Goal: Task Accomplishment & Management: Manage account settings

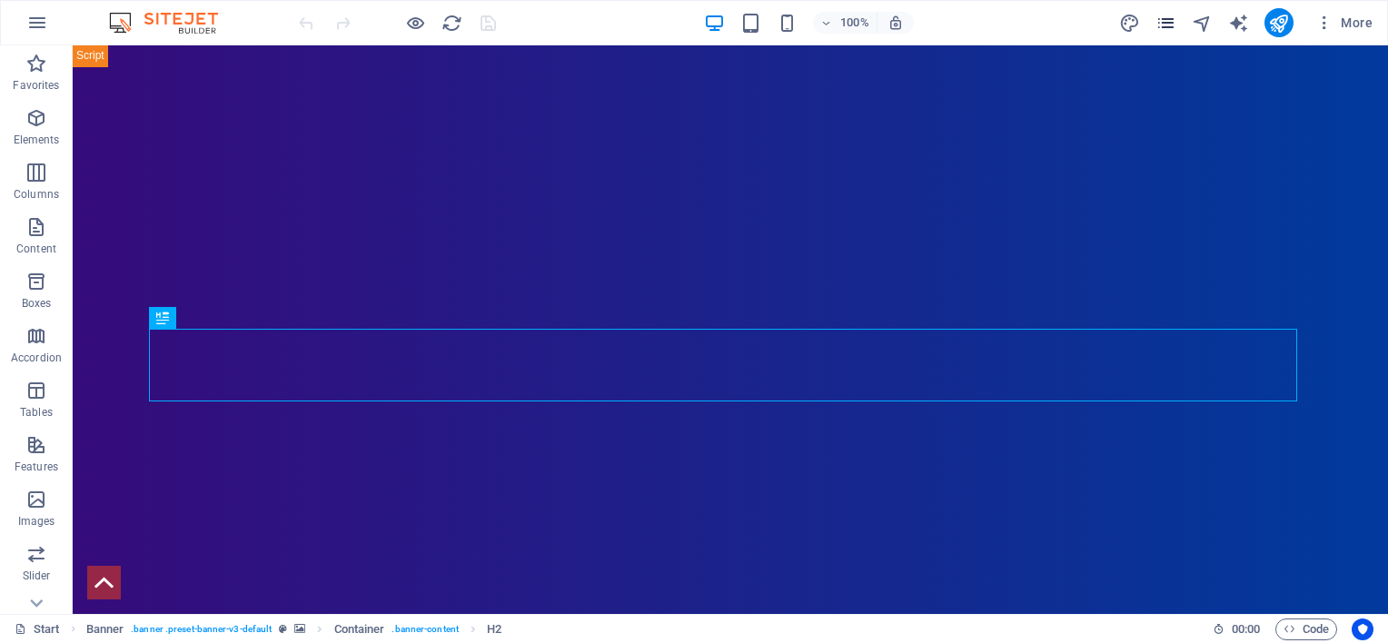
click at [1163, 20] on icon "pages" at bounding box center [1166, 23] width 21 height 21
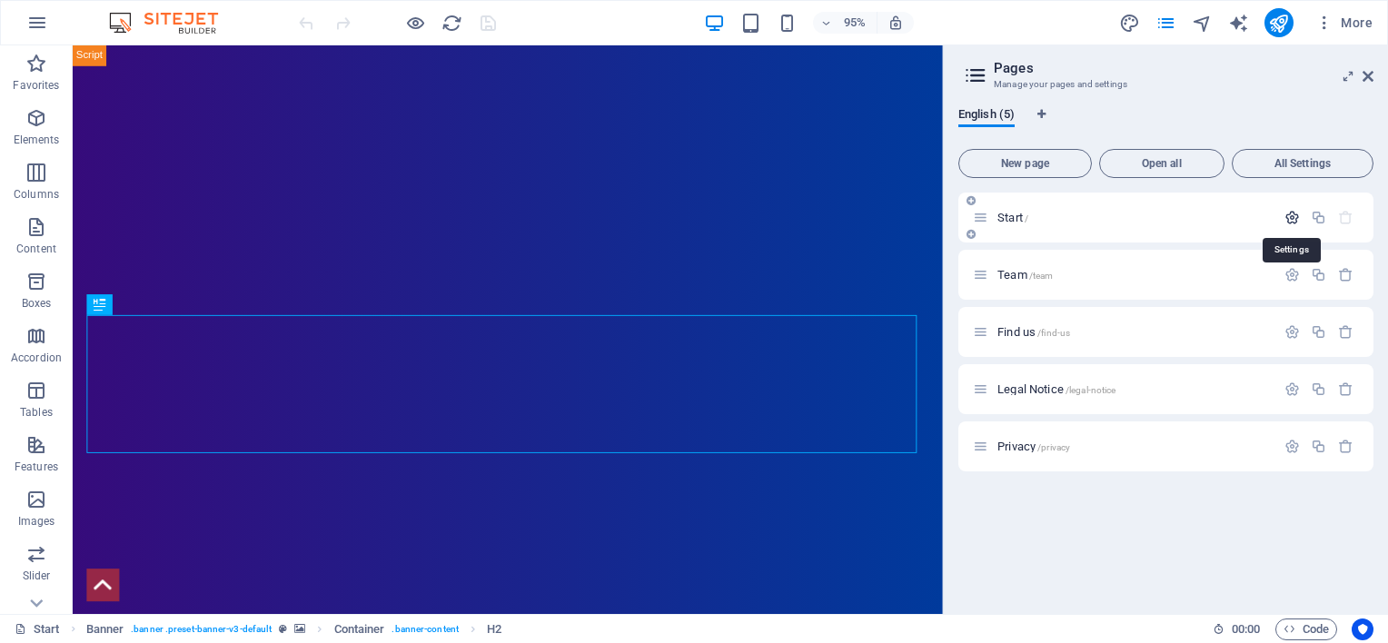
click at [1287, 217] on icon "button" at bounding box center [1292, 217] width 15 height 15
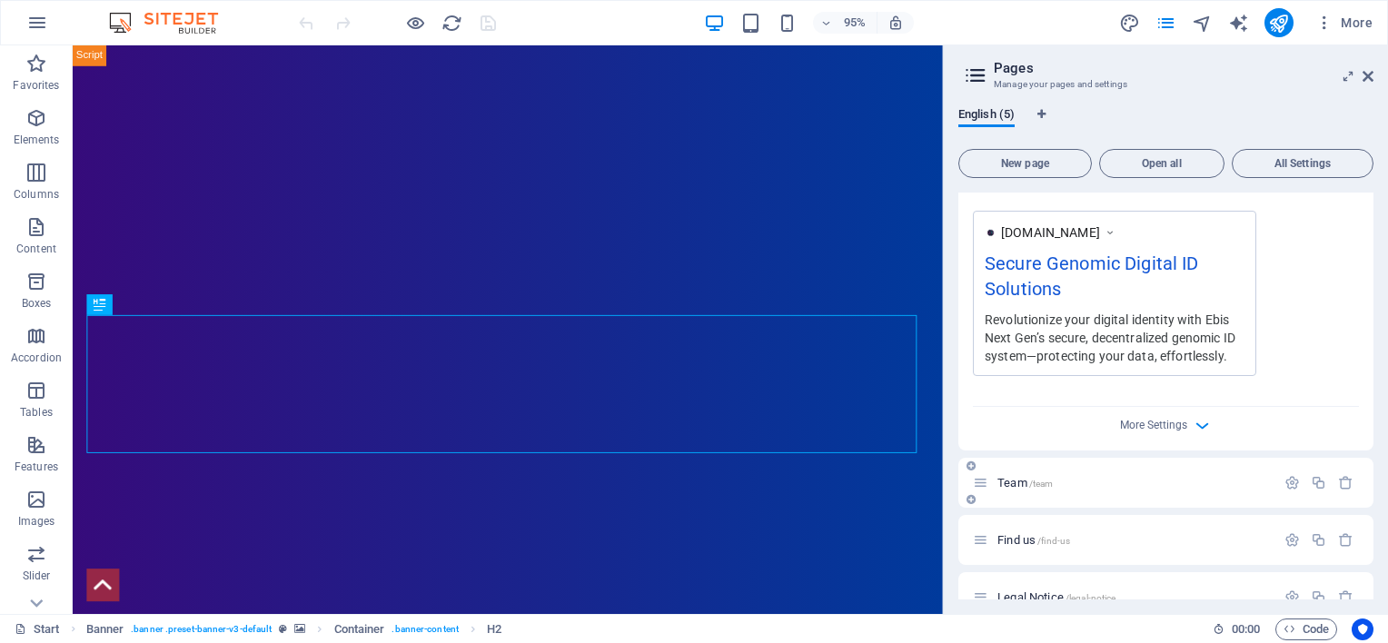
scroll to position [618, 0]
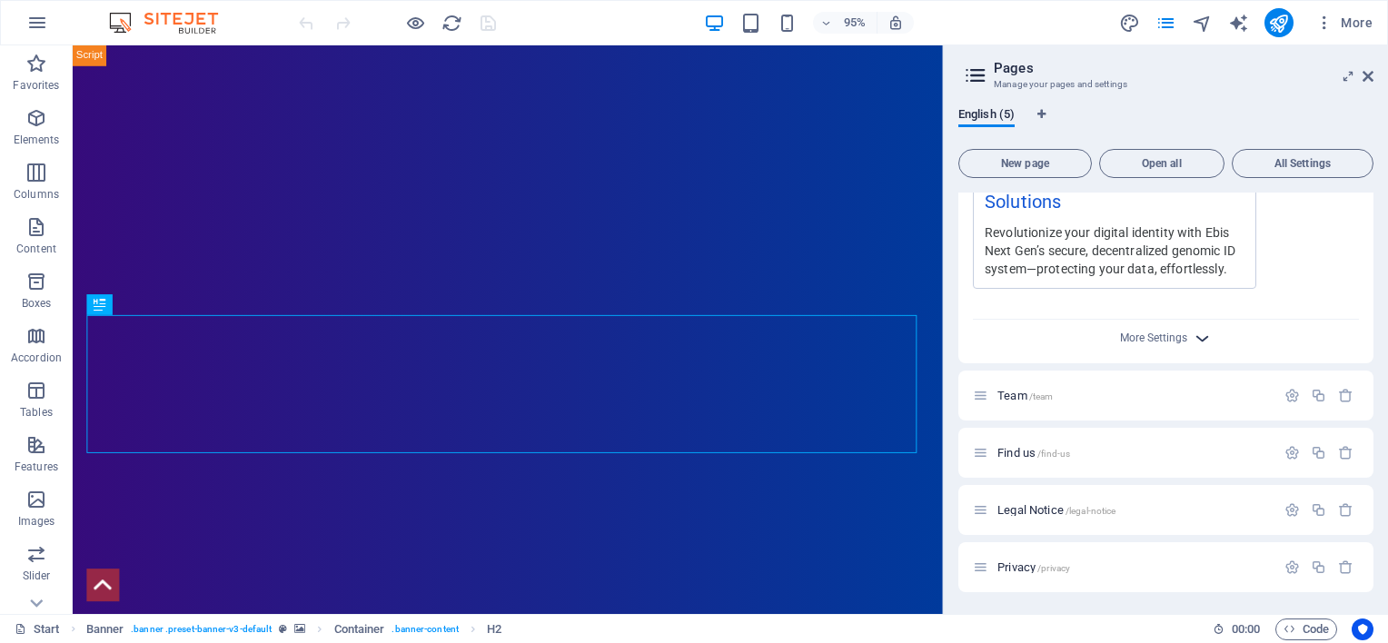
click at [1194, 338] on icon "button" at bounding box center [1202, 338] width 21 height 21
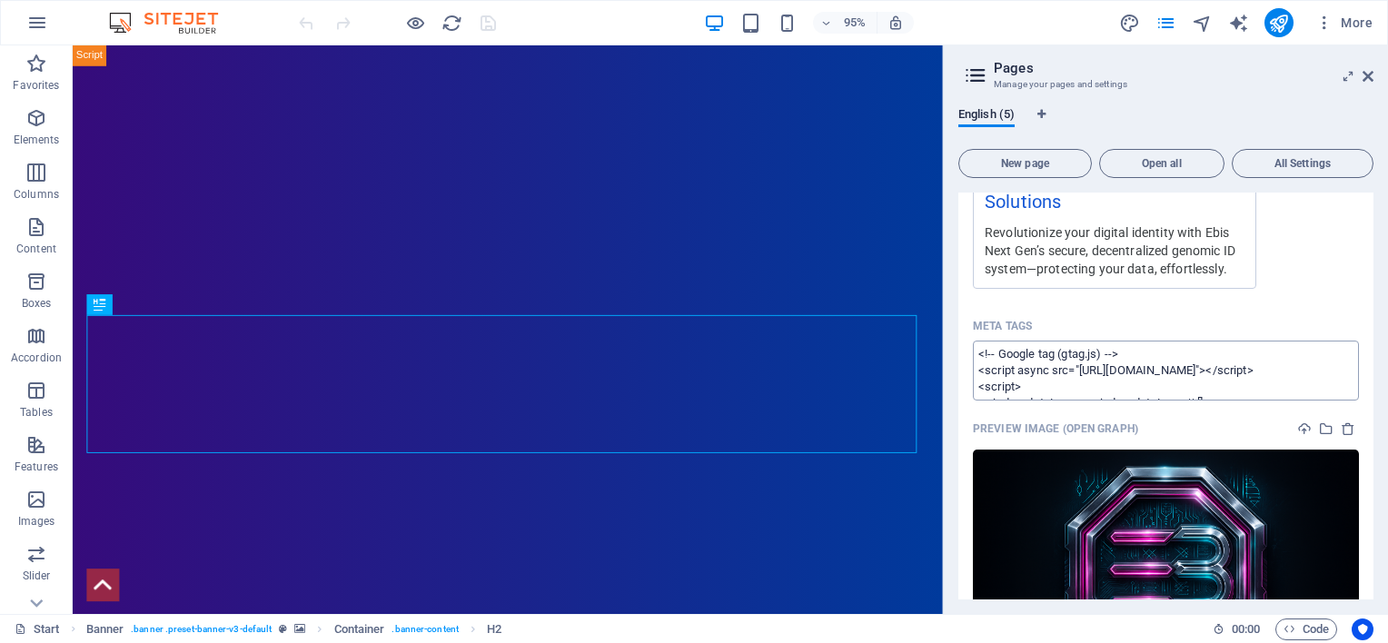
click at [979, 355] on textarea "<!-- Google tag (gtag.js) --> <script async src="[URL][DOMAIN_NAME]"></script> …" at bounding box center [1166, 370] width 386 height 59
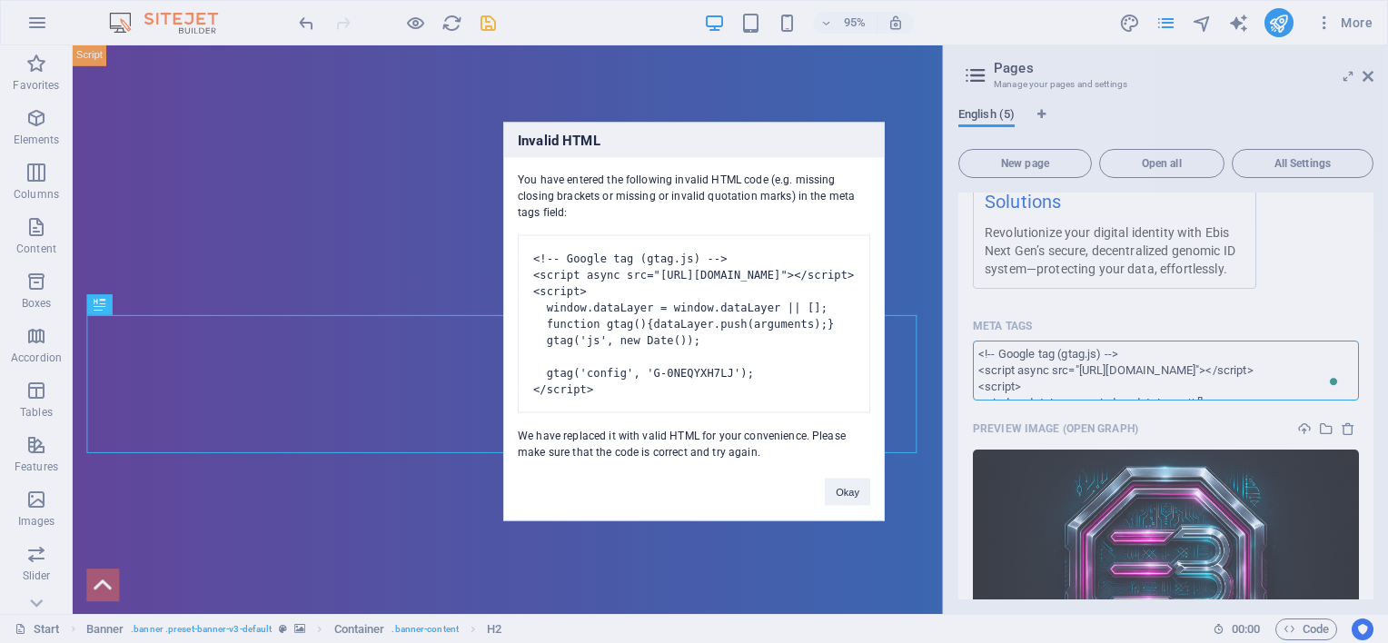
type textarea "<script async="" src="[URL][DOMAIN_NAME]"></script> <script> window.dataLayer =…"
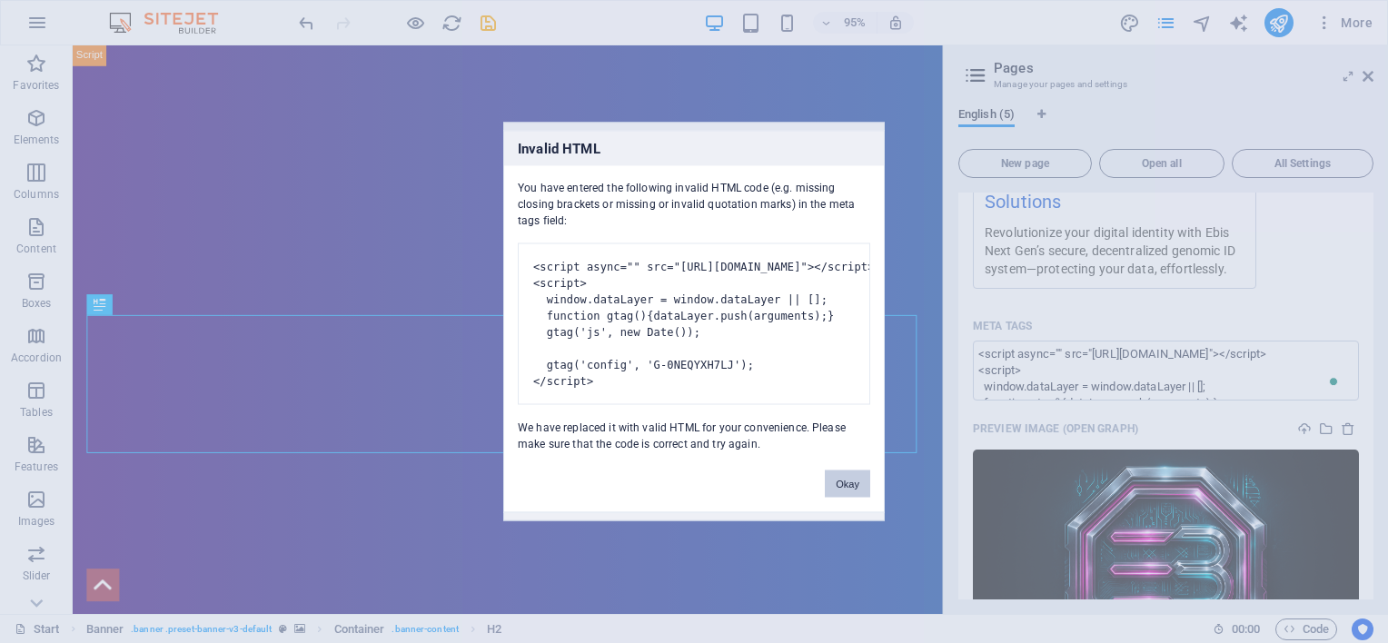
click at [853, 498] on button "Okay" at bounding box center [847, 484] width 45 height 27
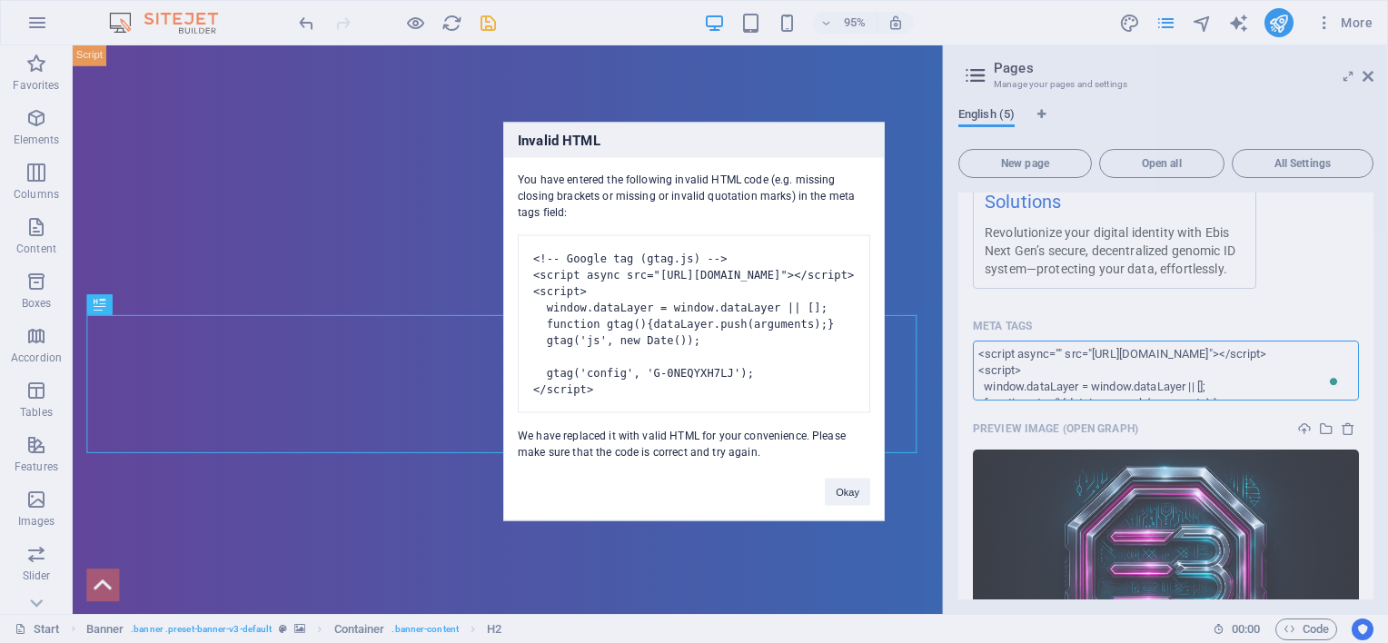
click at [992, 355] on body "Ebis Next Generation ID Limited Start (en) Favorites Elements Columns Content B…" at bounding box center [694, 321] width 1388 height 643
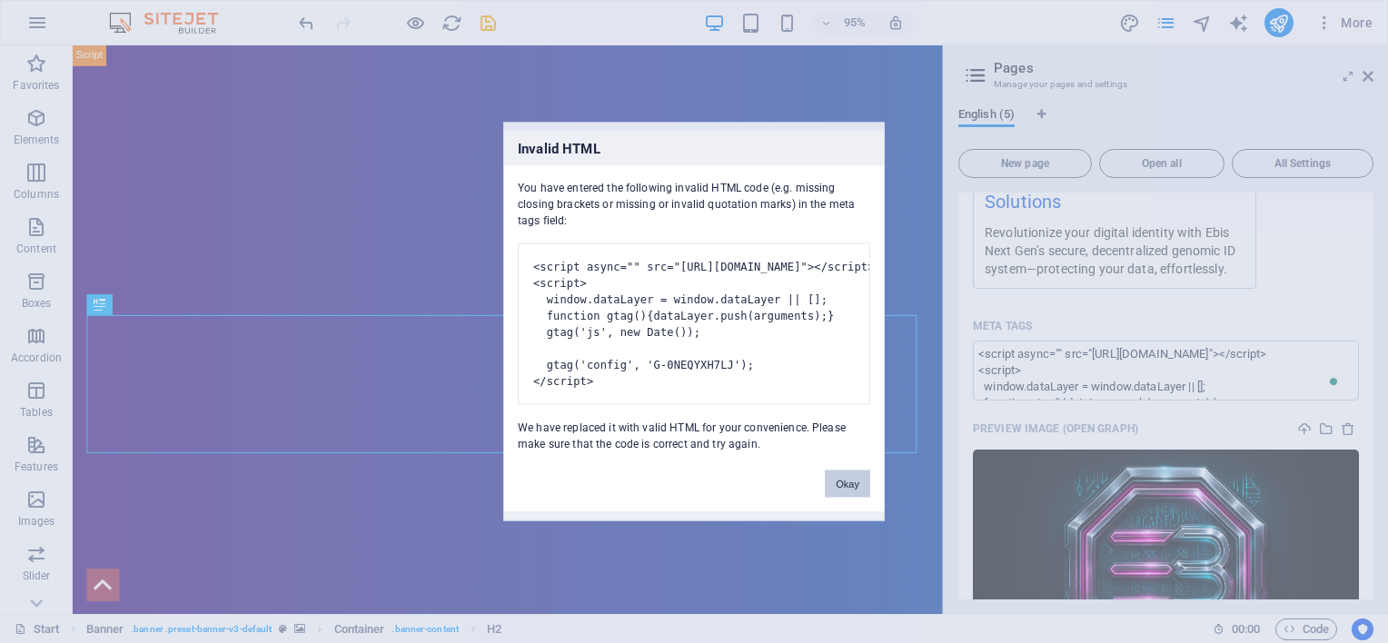
click at [856, 498] on button "Okay" at bounding box center [847, 484] width 45 height 27
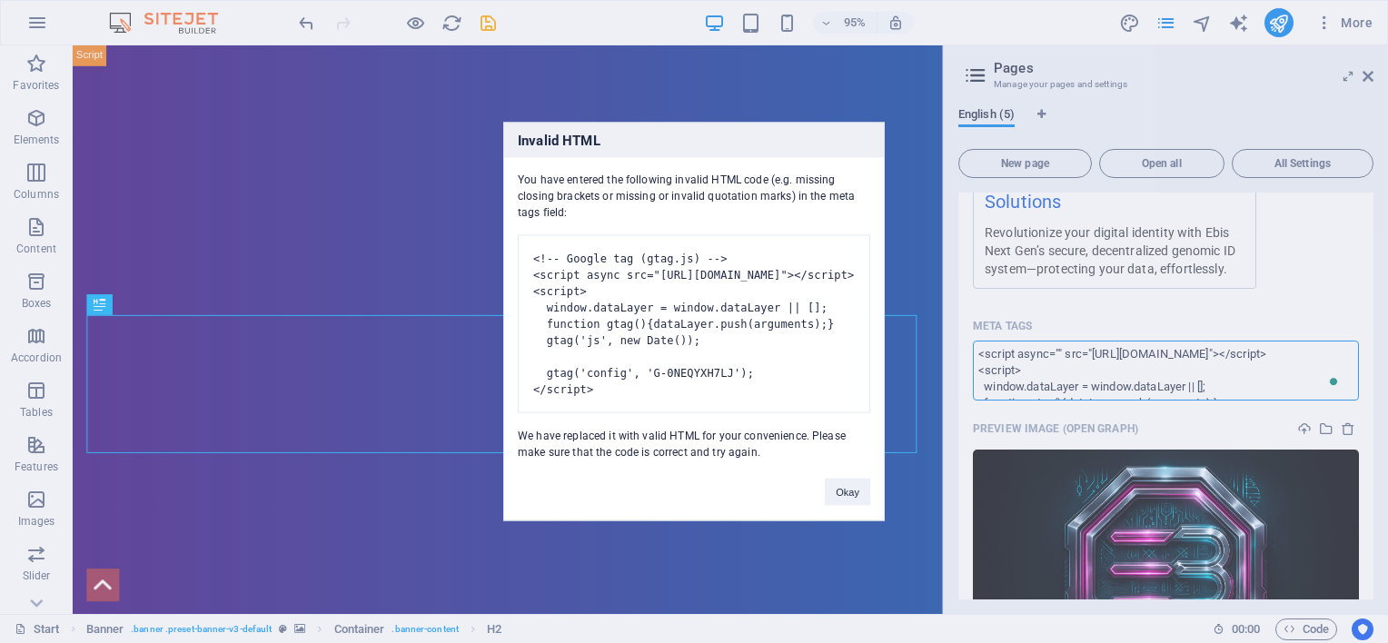
click at [1062, 387] on body "Ebis Next Generation ID Limited Start (en) Favorites Elements Columns Content B…" at bounding box center [694, 321] width 1388 height 643
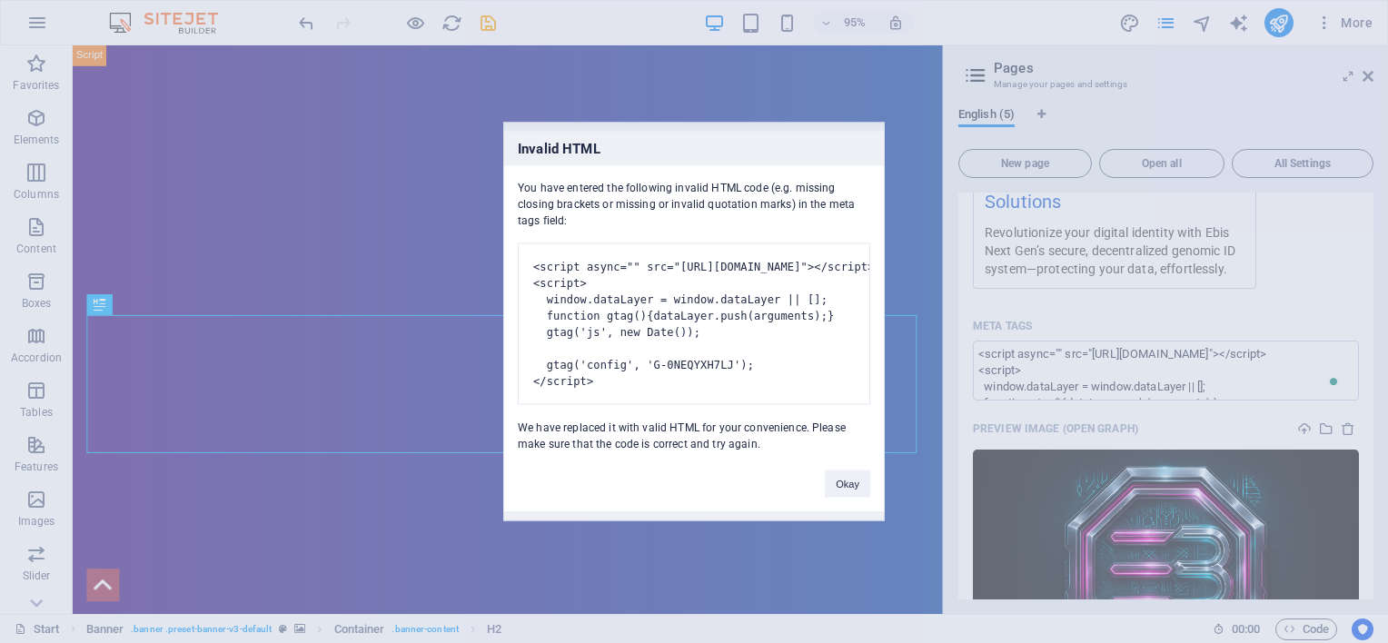
click at [919, 558] on div "Invalid HTML You have entered the following invalid HTML code (e.g. missing clo…" at bounding box center [694, 321] width 1388 height 643
click at [848, 498] on button "Okay" at bounding box center [847, 484] width 45 height 27
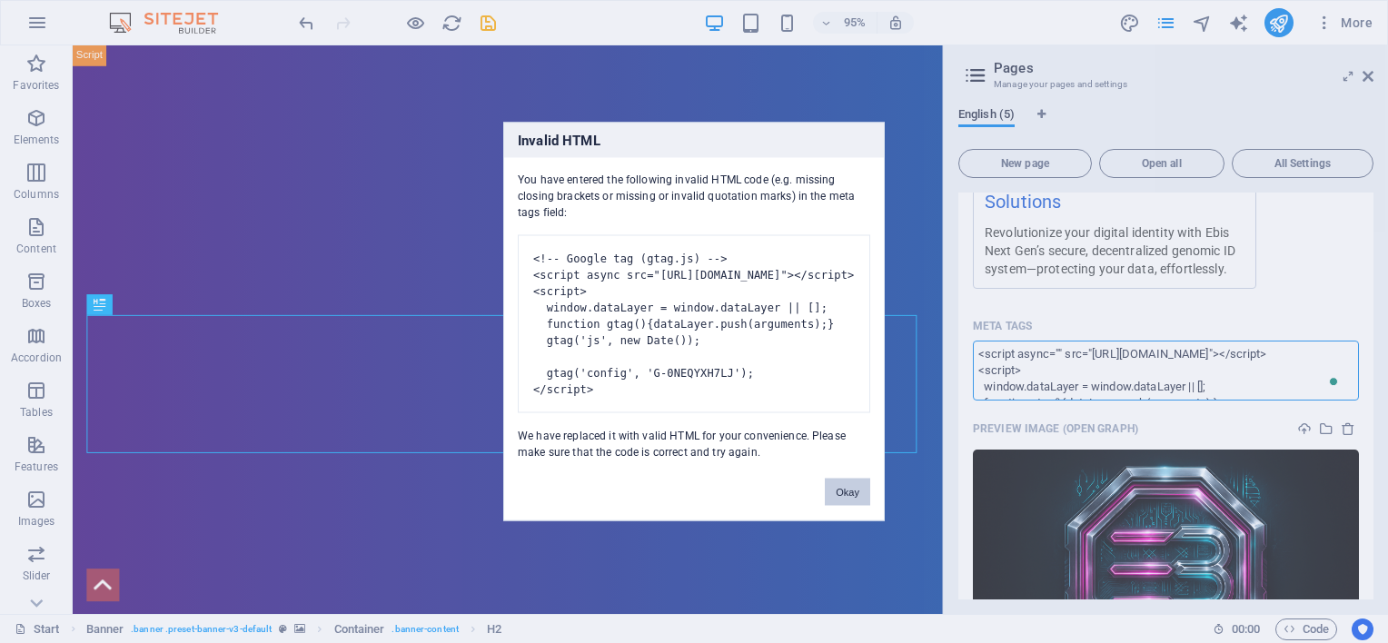
click at [850, 512] on body "Ebis Next Generation ID Limited Start (en) Favorites Elements Columns Content B…" at bounding box center [694, 321] width 1388 height 643
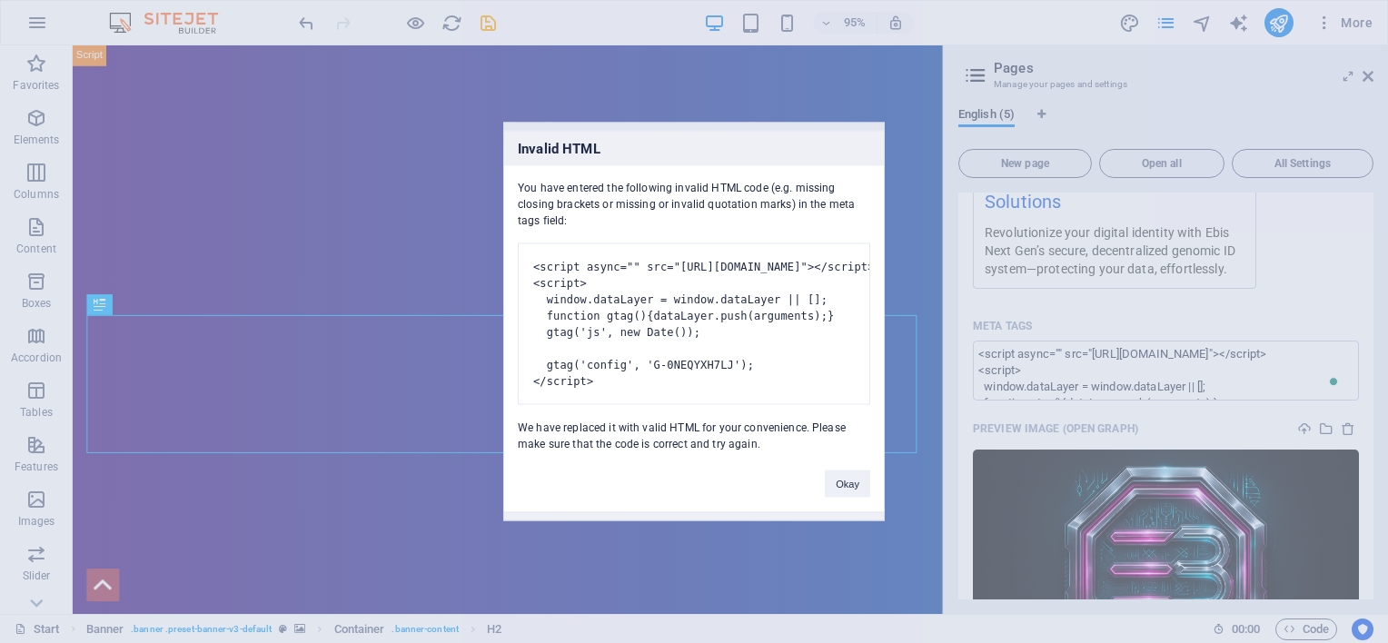
click at [850, 498] on button "Okay" at bounding box center [847, 484] width 45 height 27
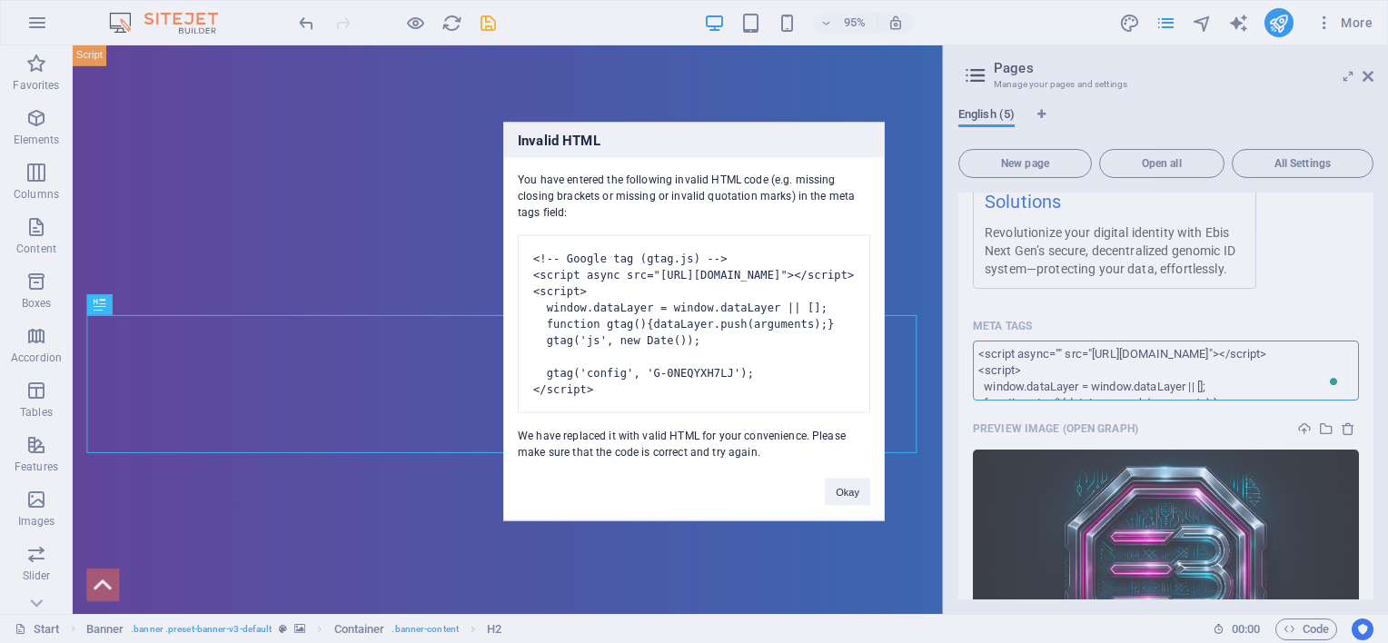
click at [892, 75] on body "Ebis Next Generation ID Limited Start (en) Favorites Elements Columns Content B…" at bounding box center [694, 321] width 1388 height 643
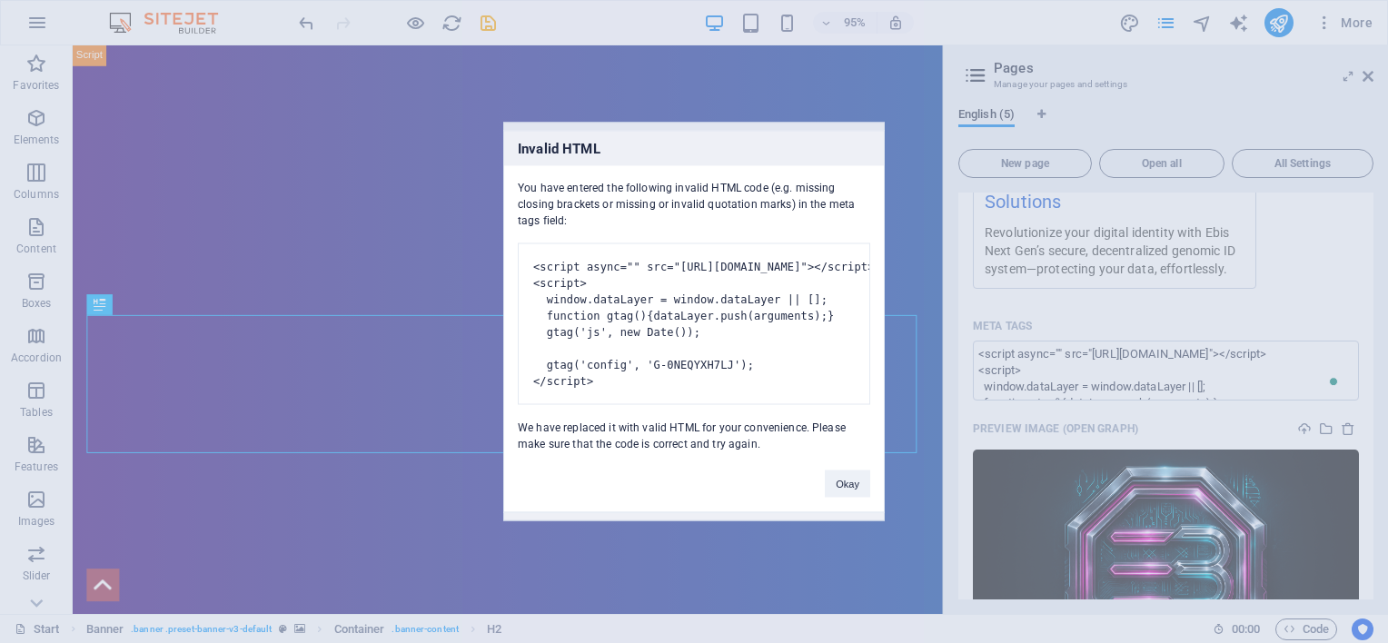
click at [225, 65] on div "Invalid HTML You have entered the following invalid HTML code (e.g. missing clo…" at bounding box center [694, 321] width 1388 height 643
click at [841, 498] on button "Okay" at bounding box center [847, 484] width 45 height 27
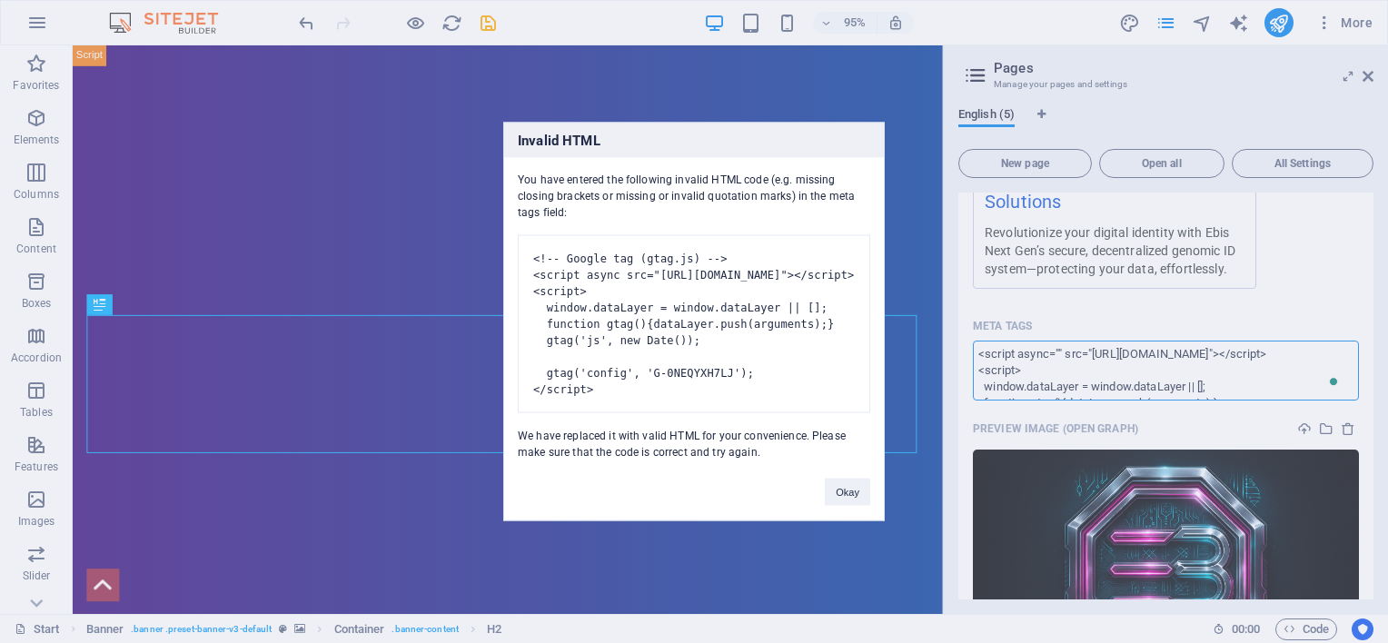
click at [1170, 20] on body "Ebis Next Generation ID Limited Start (en) Favorites Elements Columns Content B…" at bounding box center [694, 321] width 1388 height 643
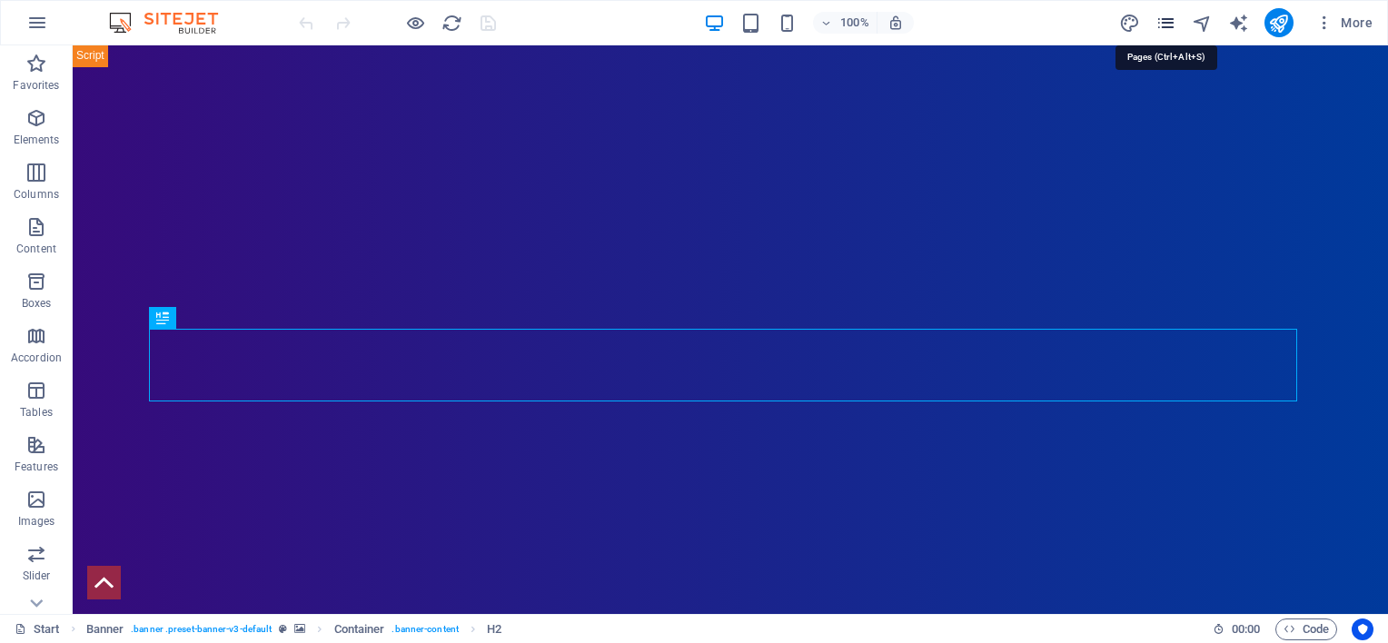
click at [1168, 19] on icon "pages" at bounding box center [1166, 23] width 21 height 21
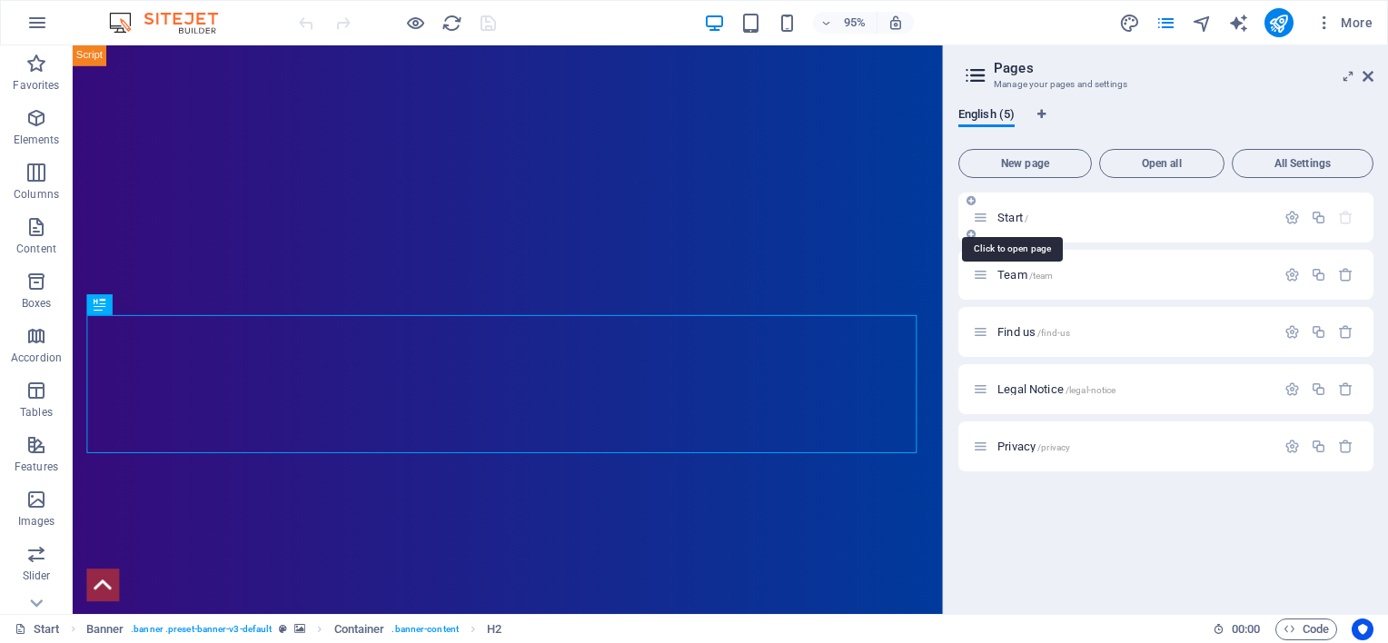
click at [1010, 217] on span "Start /" at bounding box center [1013, 218] width 31 height 14
click at [1295, 213] on icon "button" at bounding box center [1292, 217] width 15 height 15
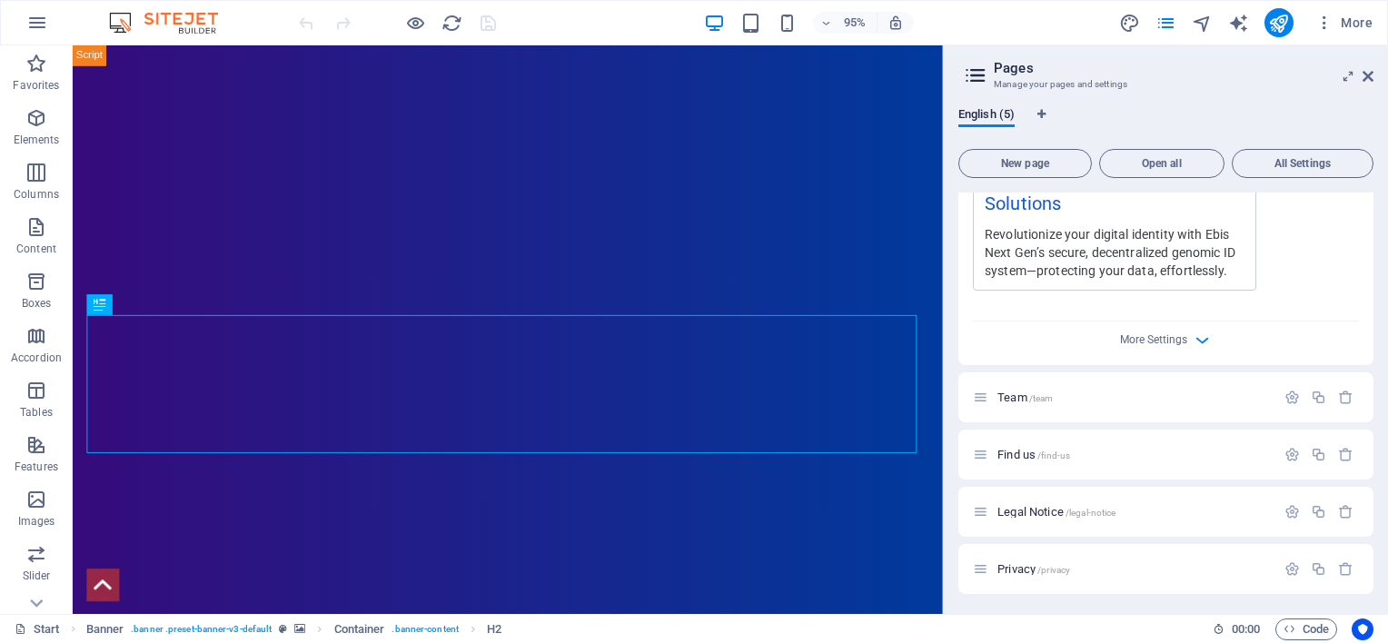
scroll to position [618, 0]
click at [1202, 340] on icon "button" at bounding box center [1202, 338] width 21 height 21
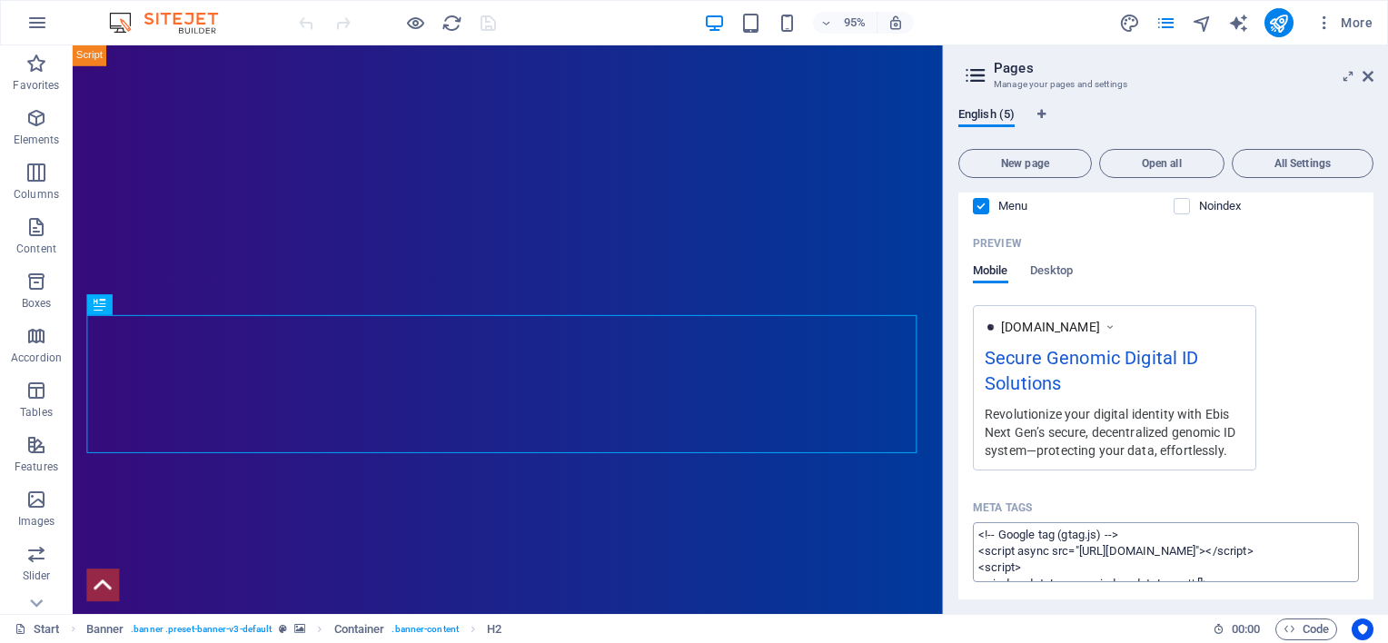
scroll to position [0, 0]
click at [981, 532] on textarea "<!-- Google tag (gtag.js) --> <script async src="[URL][DOMAIN_NAME]"></script> …" at bounding box center [1166, 551] width 386 height 59
paste textarea "<meta name="cryptomus" content="5493bbba" />"
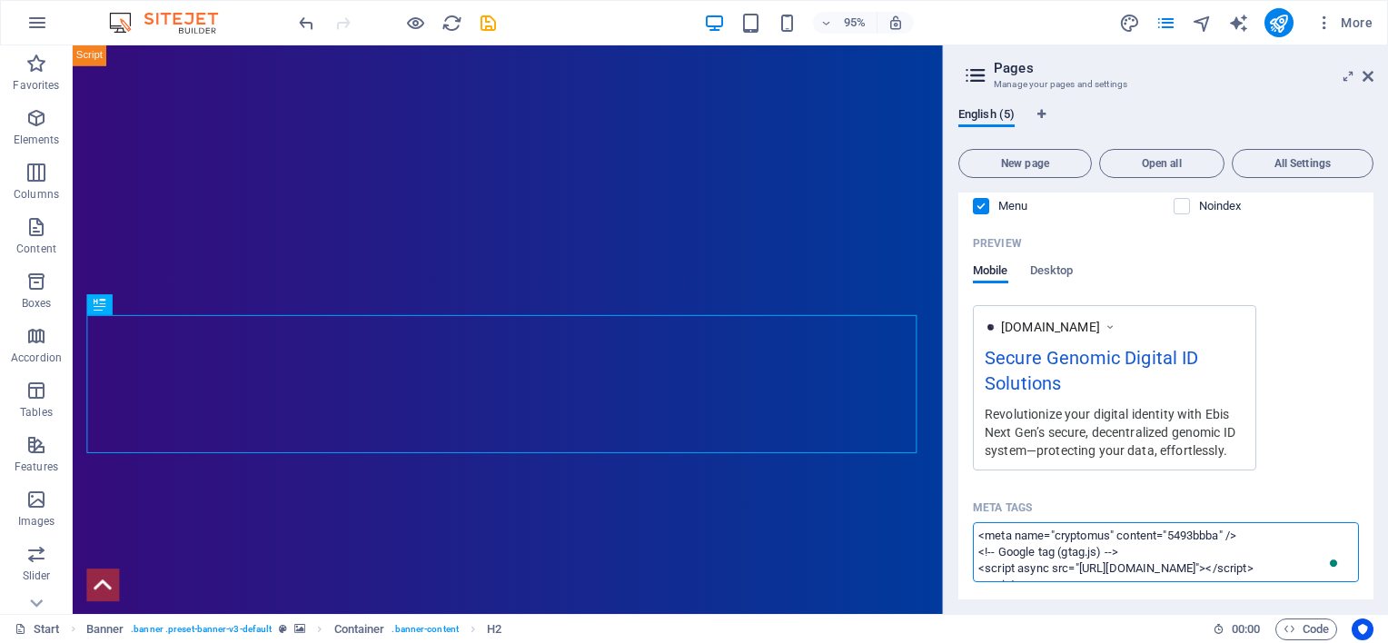
scroll to position [436, 0]
click at [1281, 18] on body "Ebis Next Generation ID Limited Start (en) Favorites Elements Columns Content B…" at bounding box center [694, 321] width 1388 height 643
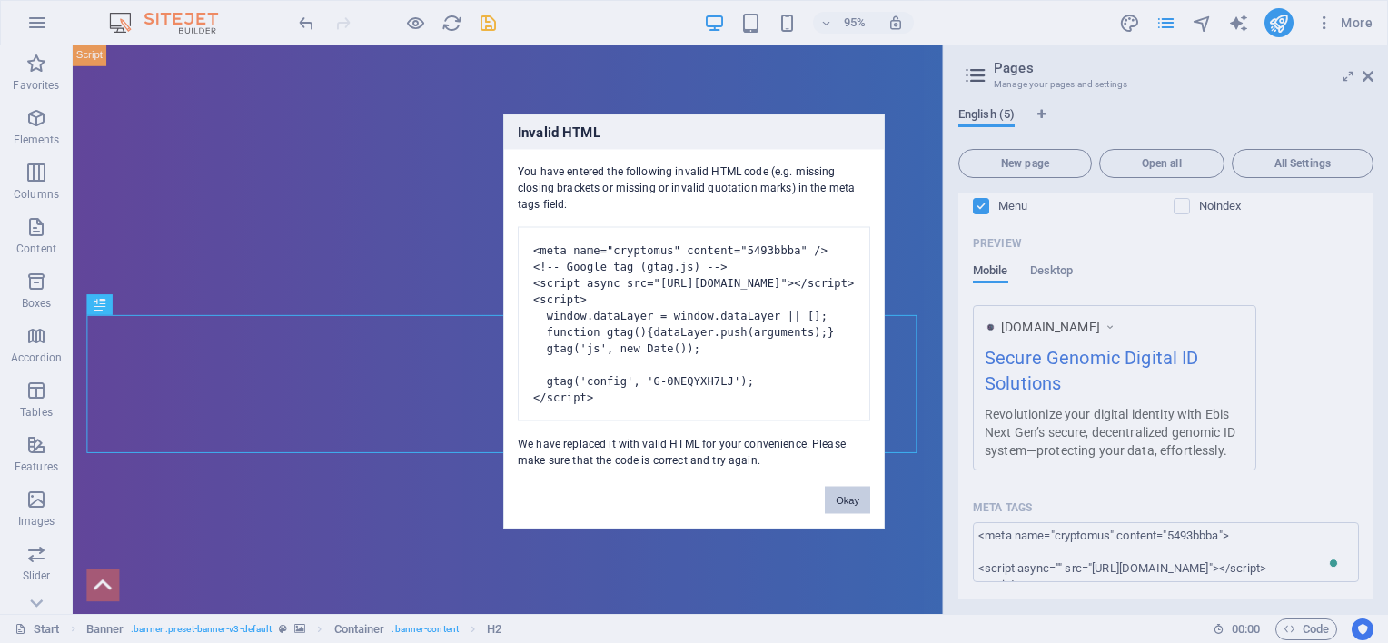
click at [847, 512] on button "Okay" at bounding box center [847, 500] width 45 height 27
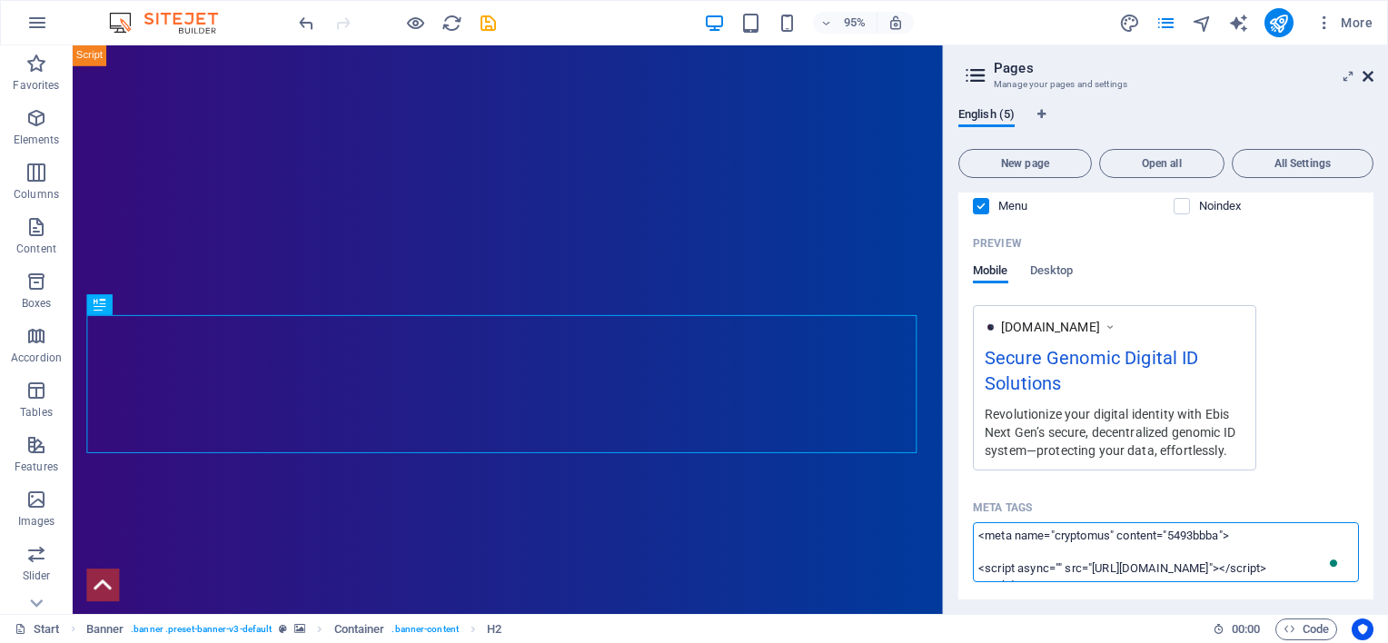
click at [1373, 73] on body "Ebis Next Generation ID Limited Start (en) Favorites Elements Columns Content B…" at bounding box center [694, 321] width 1388 height 643
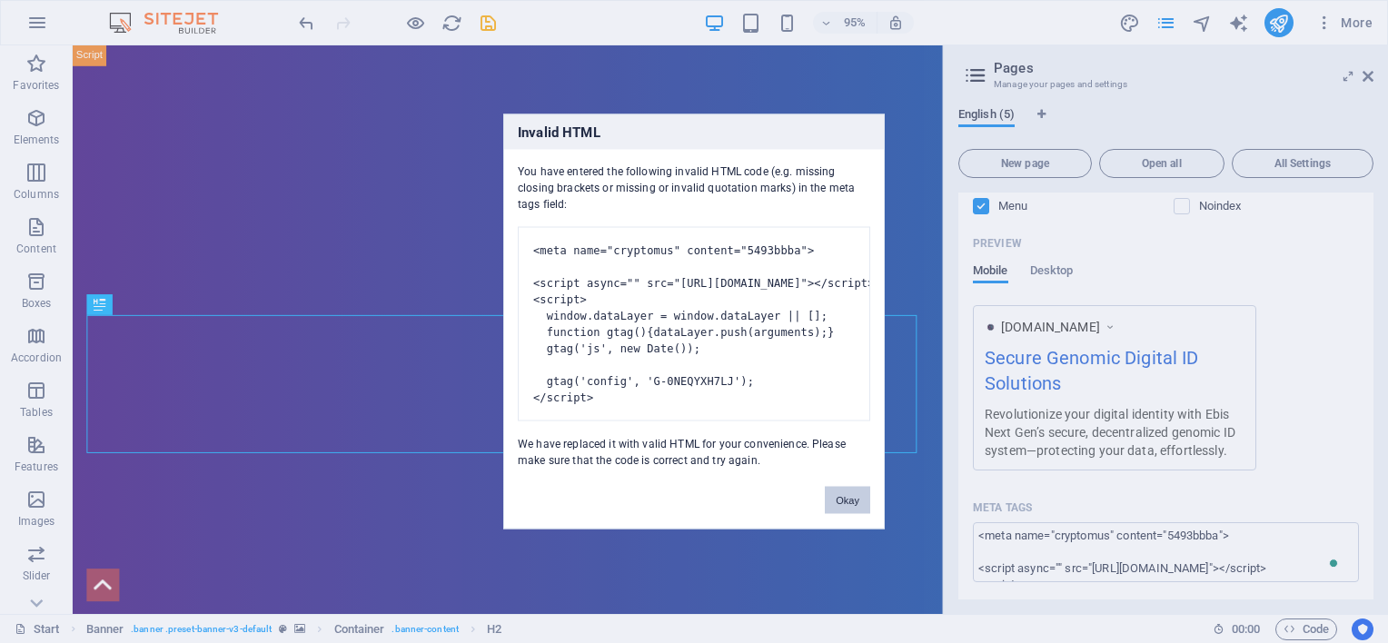
click at [850, 502] on button "Okay" at bounding box center [847, 500] width 45 height 27
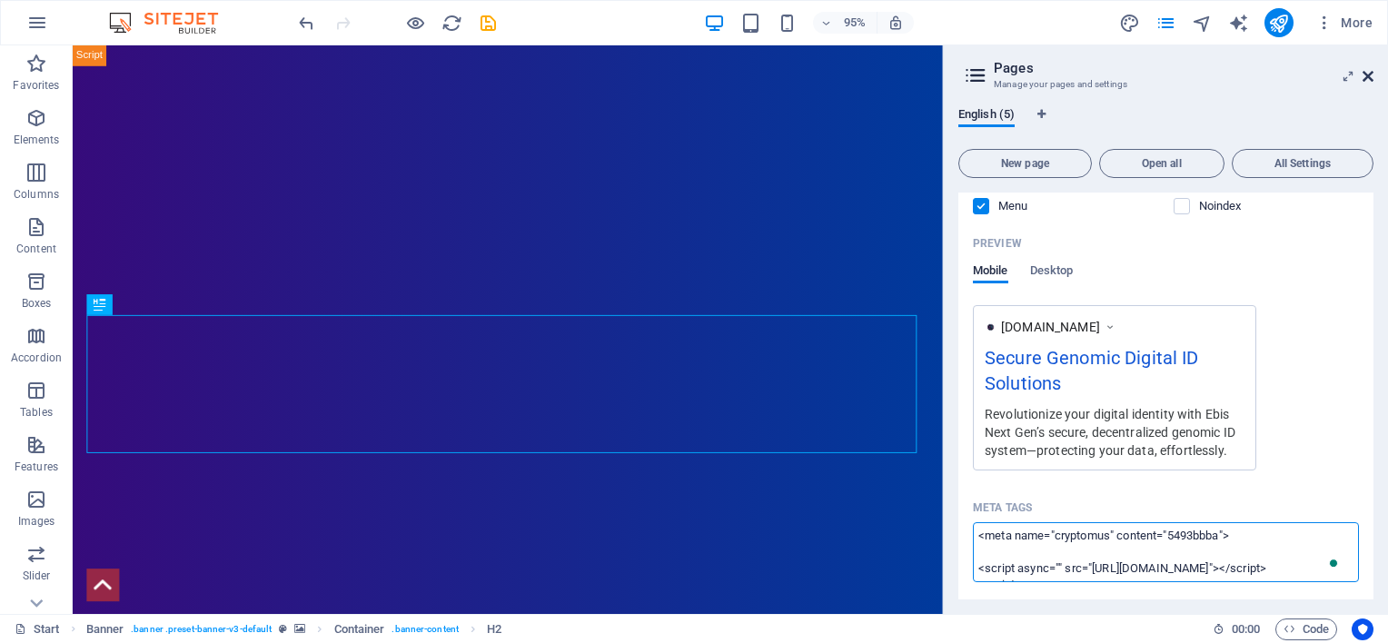
click at [1370, 73] on body "Ebis Next Generation ID Limited Start (en) Favorites Elements Columns Content B…" at bounding box center [694, 321] width 1388 height 643
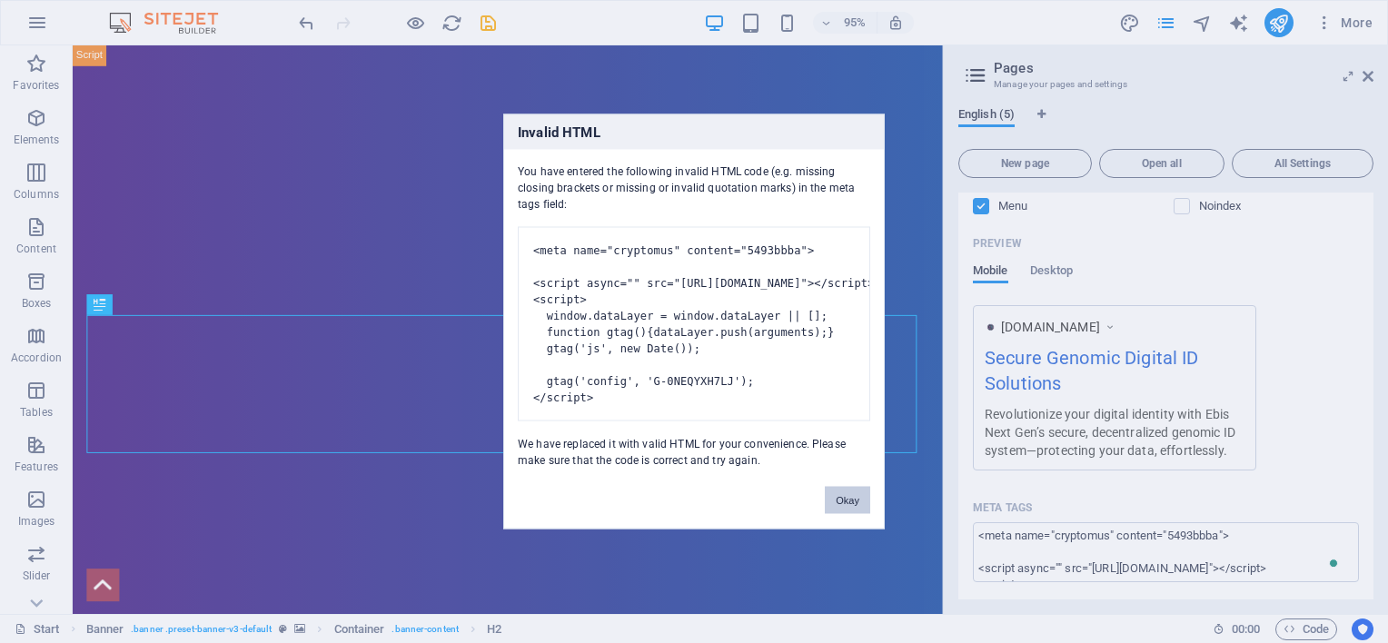
drag, startPoint x: 856, startPoint y: 519, endPoint x: 823, endPoint y: 497, distance: 39.3
click at [856, 514] on button "Okay" at bounding box center [847, 500] width 45 height 27
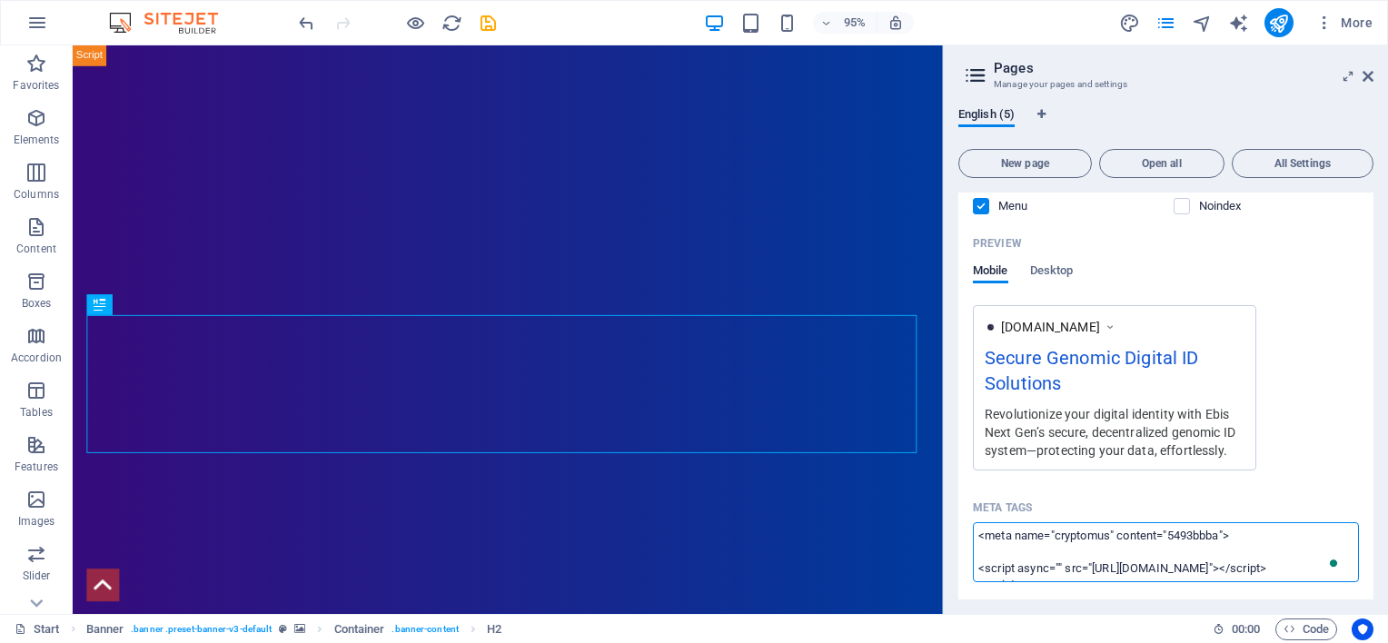
click at [981, 560] on textarea "<meta name="cryptomus" content="5493bbba"> <script async="" src="https://www.go…" at bounding box center [1166, 551] width 386 height 59
click at [1366, 75] on body "Ebis Next Generation ID Limited Start (en) Favorites Elements Columns Content B…" at bounding box center [694, 321] width 1388 height 643
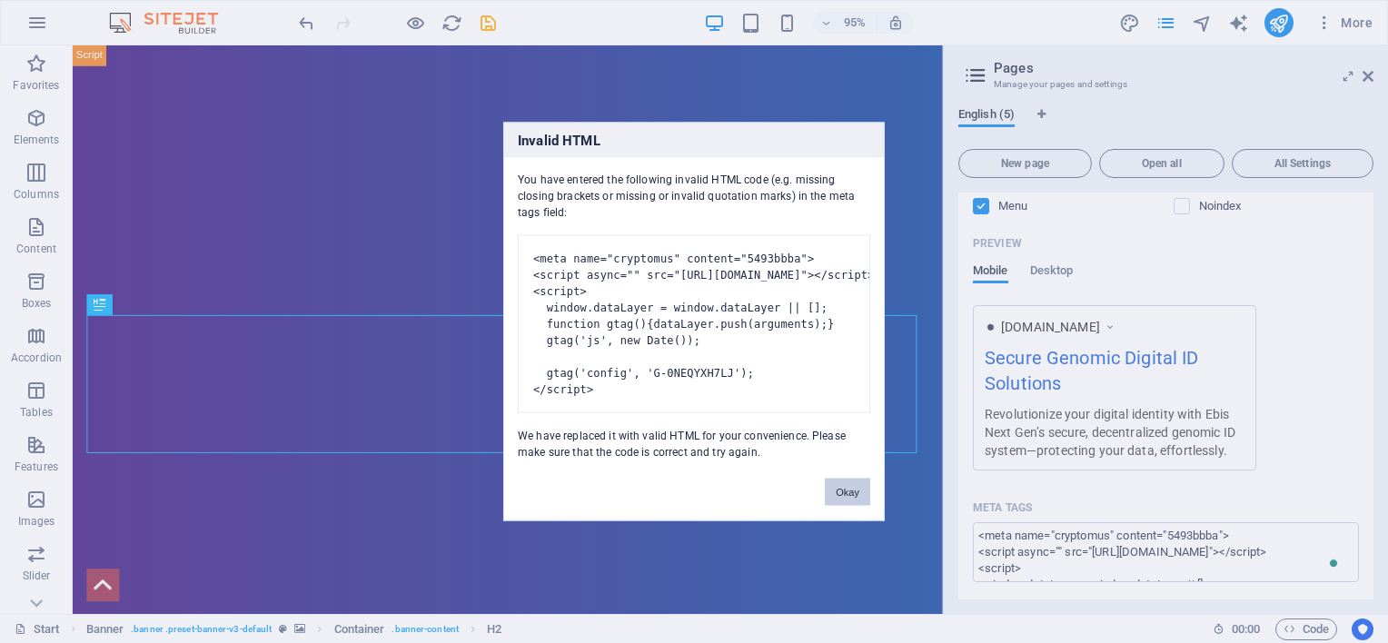
click at [854, 506] on button "Okay" at bounding box center [847, 492] width 45 height 27
click at [1282, 21] on body "Ebis Next Generation ID Limited Start (en) Favorites Elements Columns Content B…" at bounding box center [694, 321] width 1388 height 643
click at [852, 502] on button "Okay" at bounding box center [847, 492] width 45 height 27
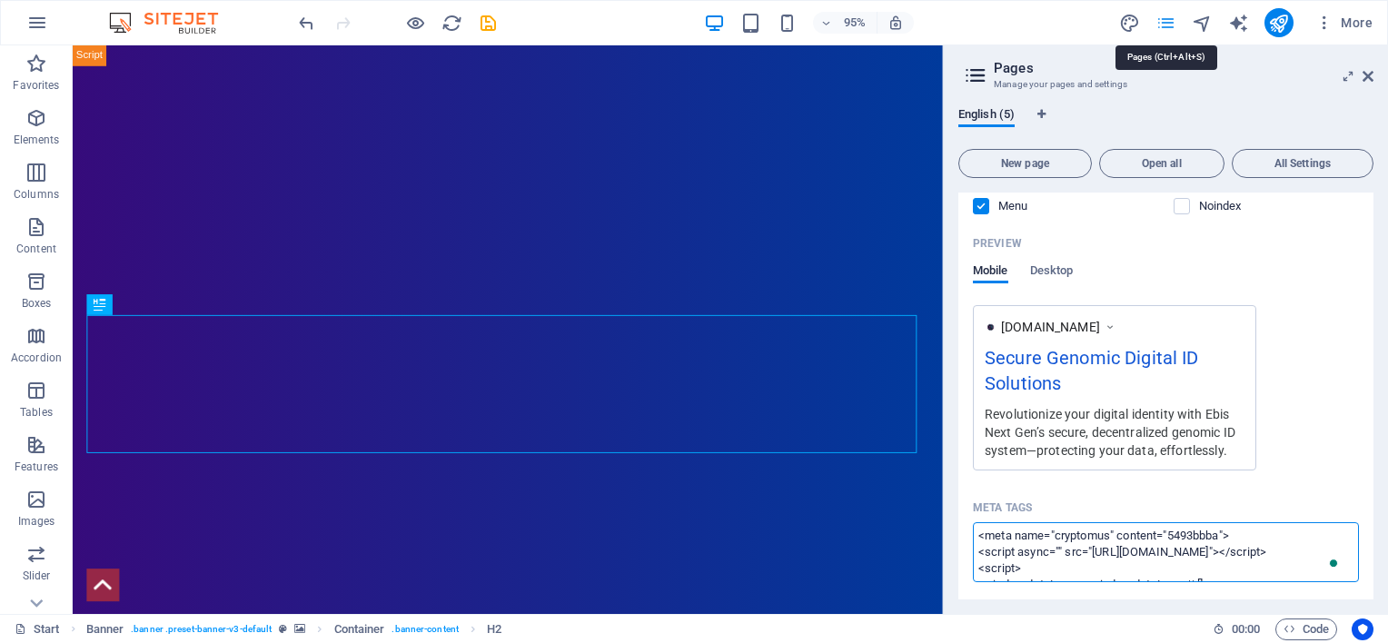
click at [1174, 18] on body "Ebis Next Generation ID Limited Start (en) Favorites Elements Columns Content B…" at bounding box center [694, 321] width 1388 height 643
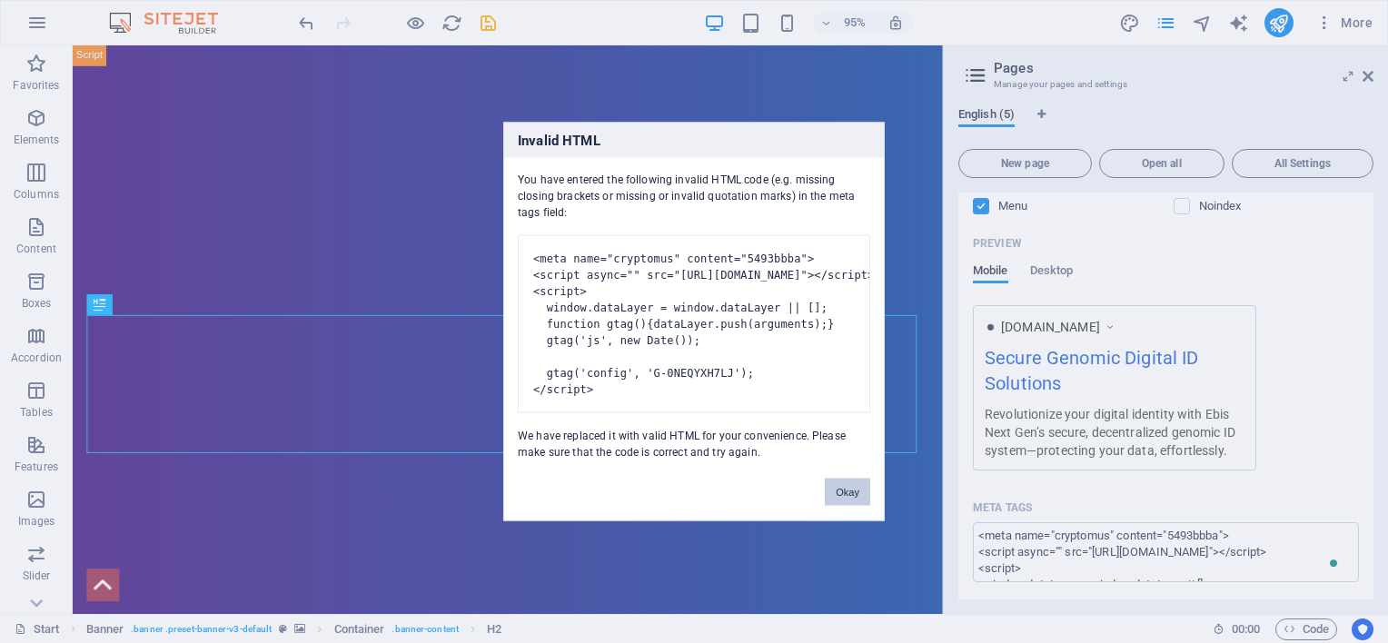
click at [843, 506] on button "Okay" at bounding box center [847, 492] width 45 height 27
click at [453, 15] on body "Ebis Next Generation ID Limited Start (en) Favorites Elements Columns Content B…" at bounding box center [694, 321] width 1388 height 643
click at [848, 506] on button "Okay" at bounding box center [847, 492] width 45 height 27
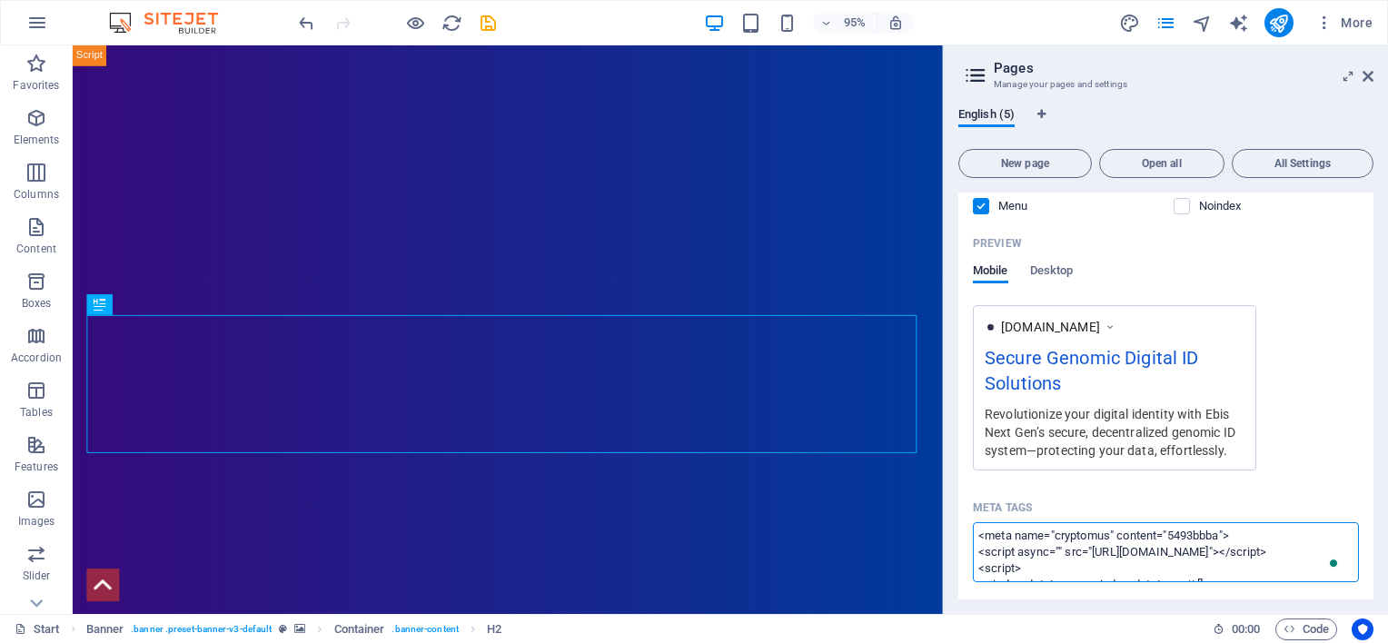
click at [1256, 537] on textarea "<meta name="cryptomus" content="5493bbba"> <script async="" src="https://www.go…" at bounding box center [1166, 551] width 386 height 59
click at [980, 553] on textarea "<meta name="cryptomus" content="5493bbba"> <script async="" src="https://www.go…" at bounding box center [1166, 551] width 386 height 59
click at [1276, 23] on body "Ebis Next Generation ID Limited Start (en) Favorites Elements Columns Content B…" at bounding box center [694, 321] width 1388 height 643
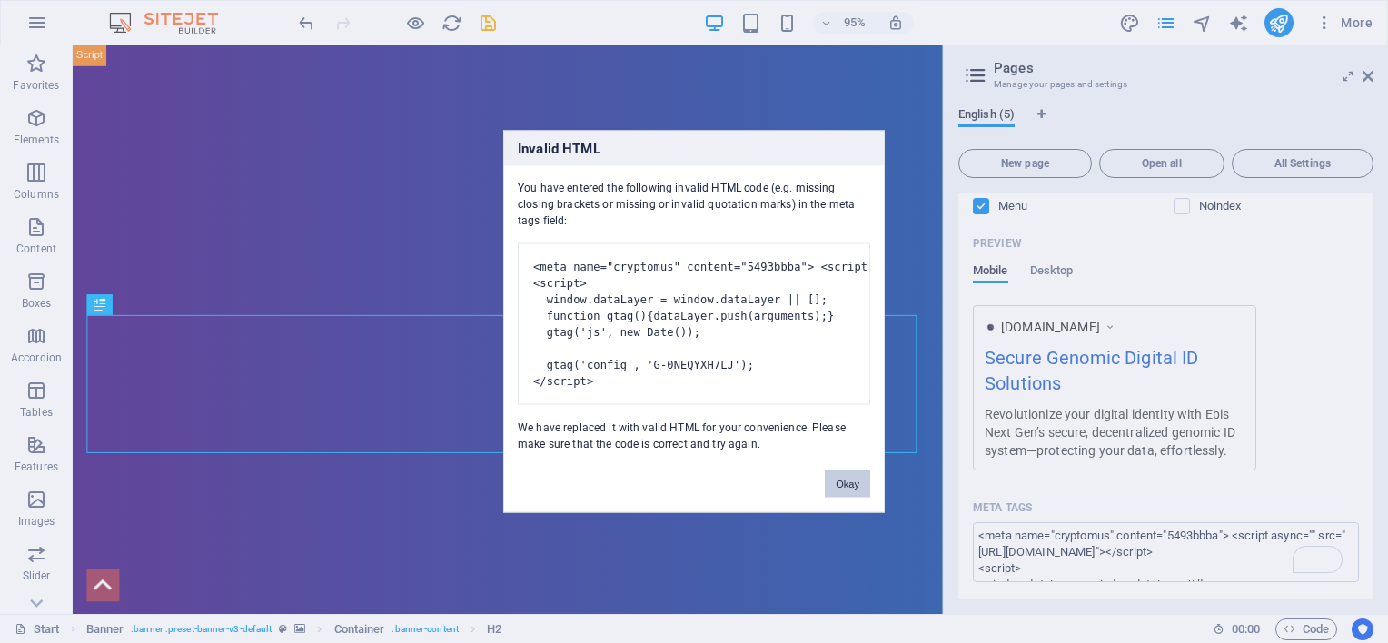
click at [844, 498] on button "Okay" at bounding box center [847, 484] width 45 height 27
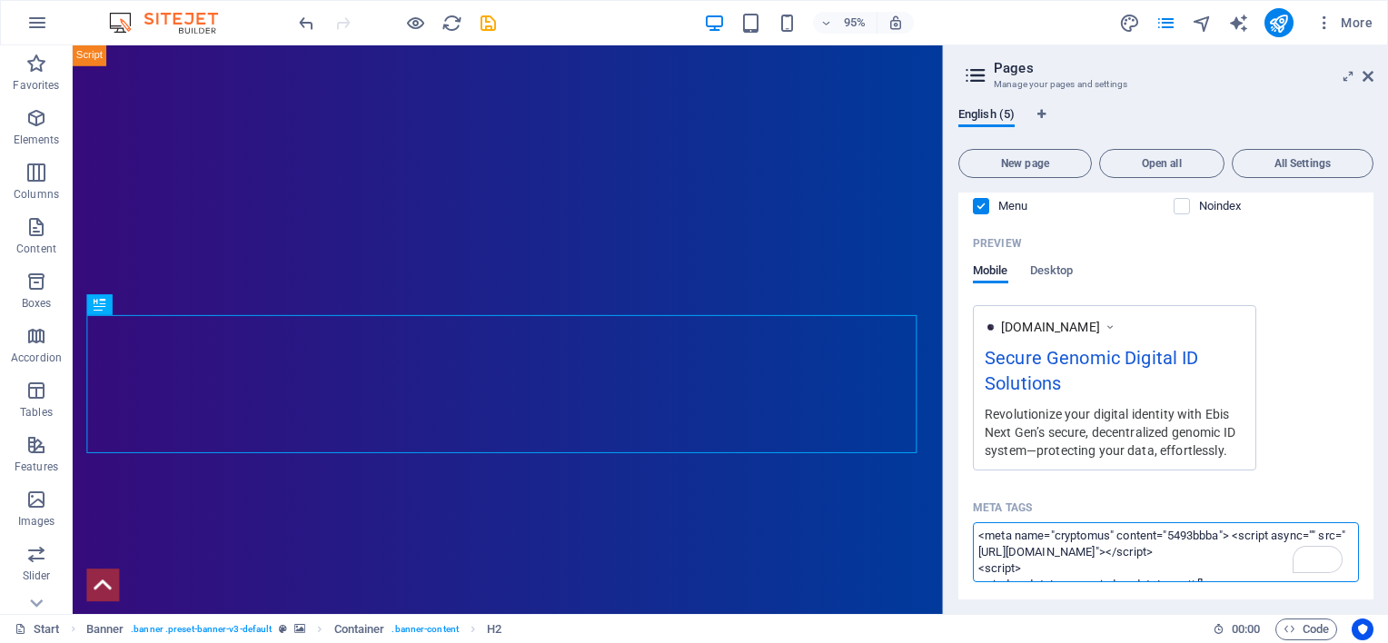
click at [1239, 537] on textarea "<meta name="cryptomus" content="5493bbba"> <script async="" src="https://www.go…" at bounding box center [1166, 551] width 386 height 59
drag, startPoint x: 1238, startPoint y: 534, endPoint x: 967, endPoint y: 532, distance: 271.7
click at [967, 532] on div "Name Start ​ URL SLUG / ​ SEO Title AI Secure Genomic Digital ID Solutions ​ 32…" at bounding box center [1166, 376] width 415 height 1141
click at [1237, 534] on textarea "<meta name="cryptomus" content="5493bbba"> <script async="" src="https://www.go…" at bounding box center [1166, 551] width 386 height 59
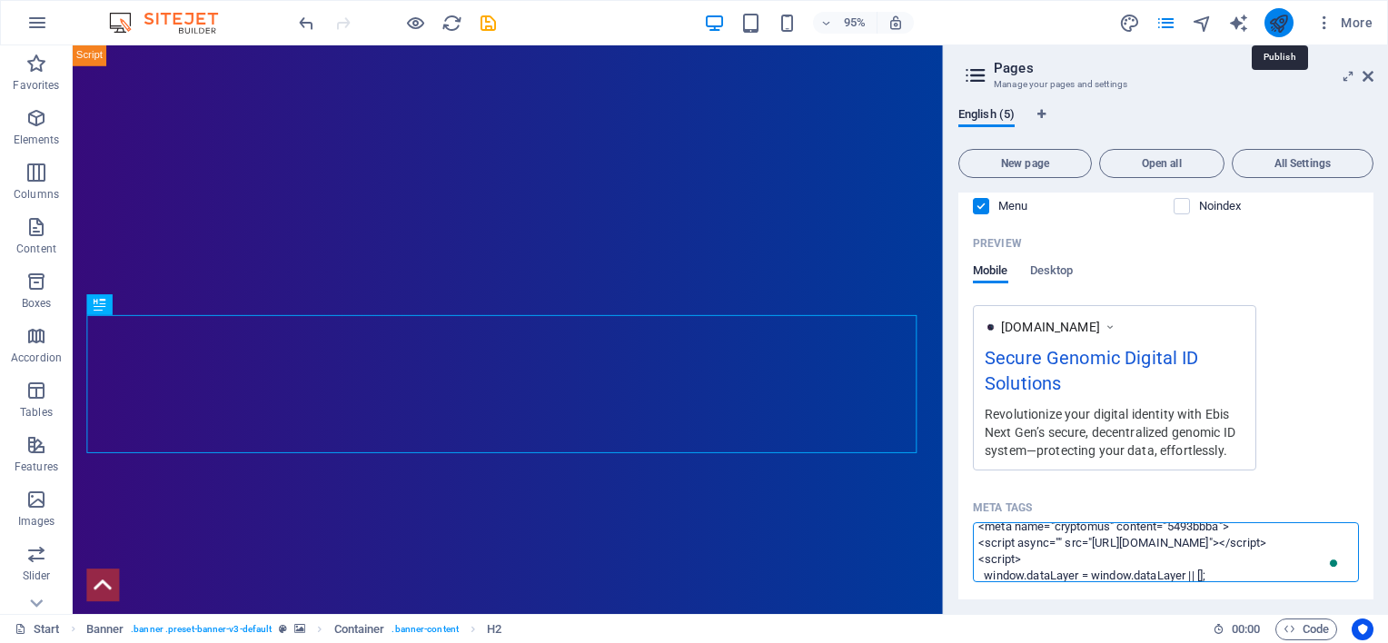
click at [1279, 20] on body "Ebis Next Generation ID Limited Start (en) Favorites Elements Columns Content B…" at bounding box center [694, 321] width 1388 height 643
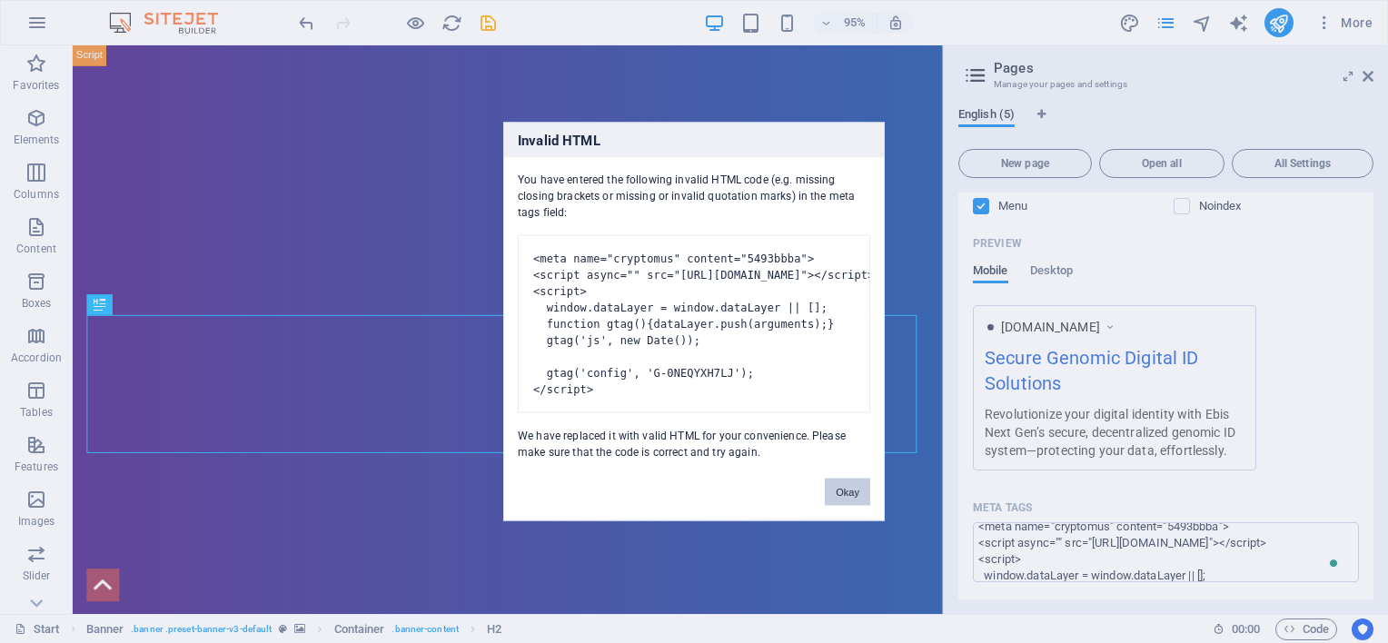
click at [847, 505] on button "Okay" at bounding box center [847, 492] width 45 height 27
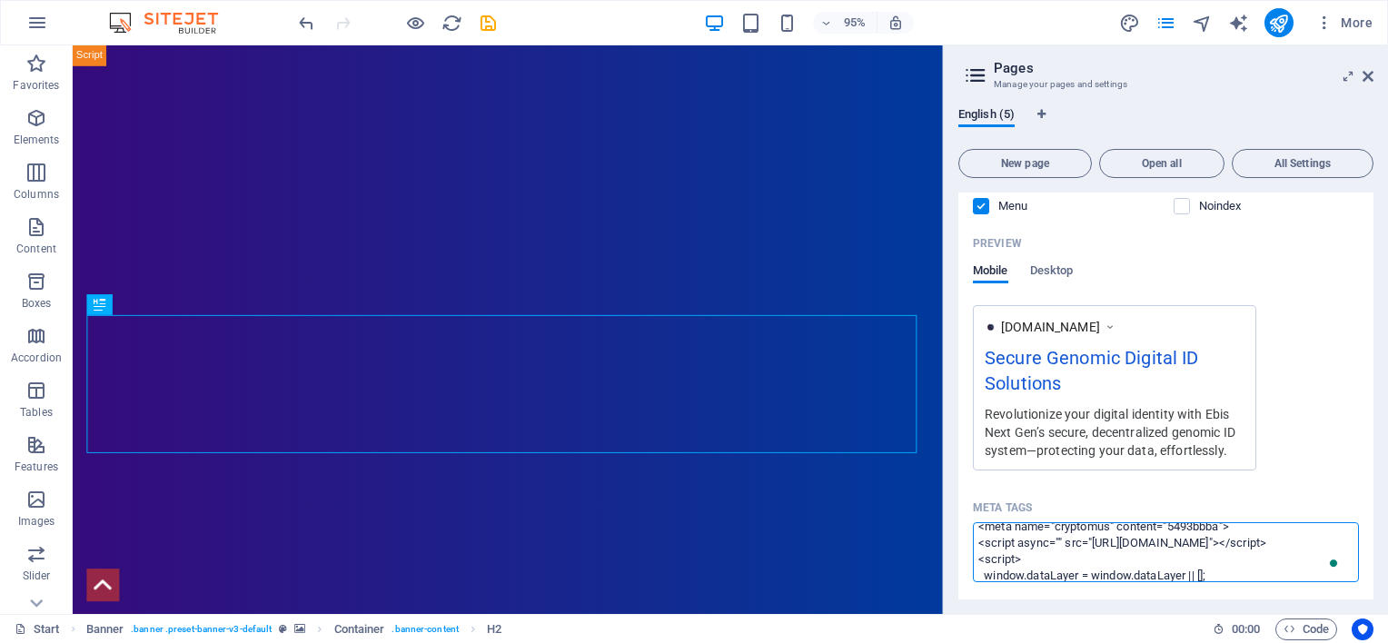
click at [1316, 469] on body "Ebis Next Generation ID Limited Start (en) Favorites Elements Columns Content B…" at bounding box center [694, 321] width 1388 height 643
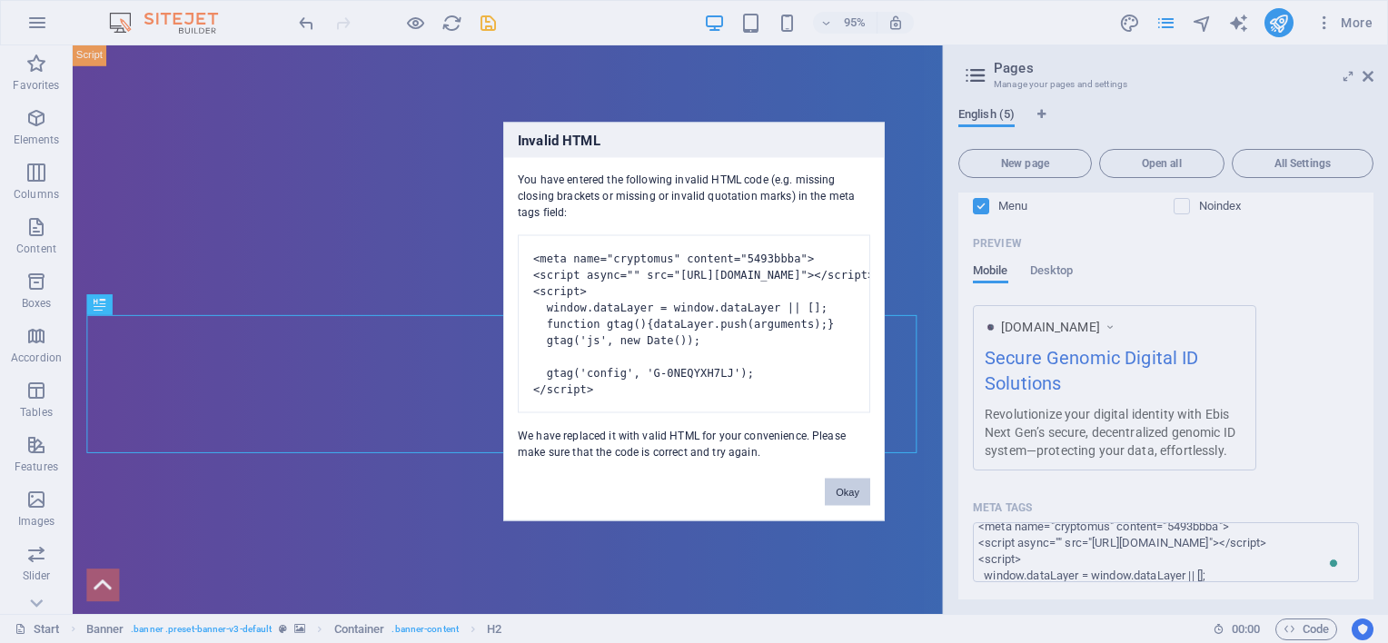
click at [860, 502] on button "Okay" at bounding box center [847, 492] width 45 height 27
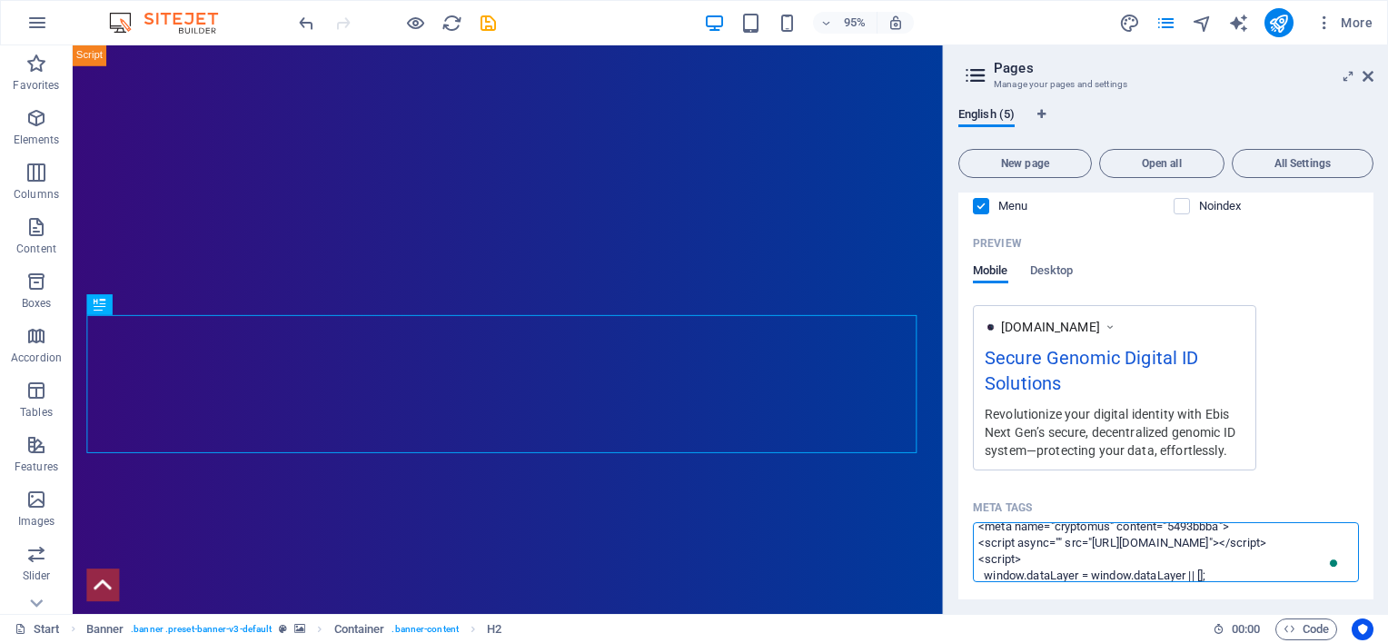
click at [1186, 562] on textarea "<meta name="cryptomus" content="5493bbba"> <script async="" src="https://www.go…" at bounding box center [1166, 551] width 386 height 59
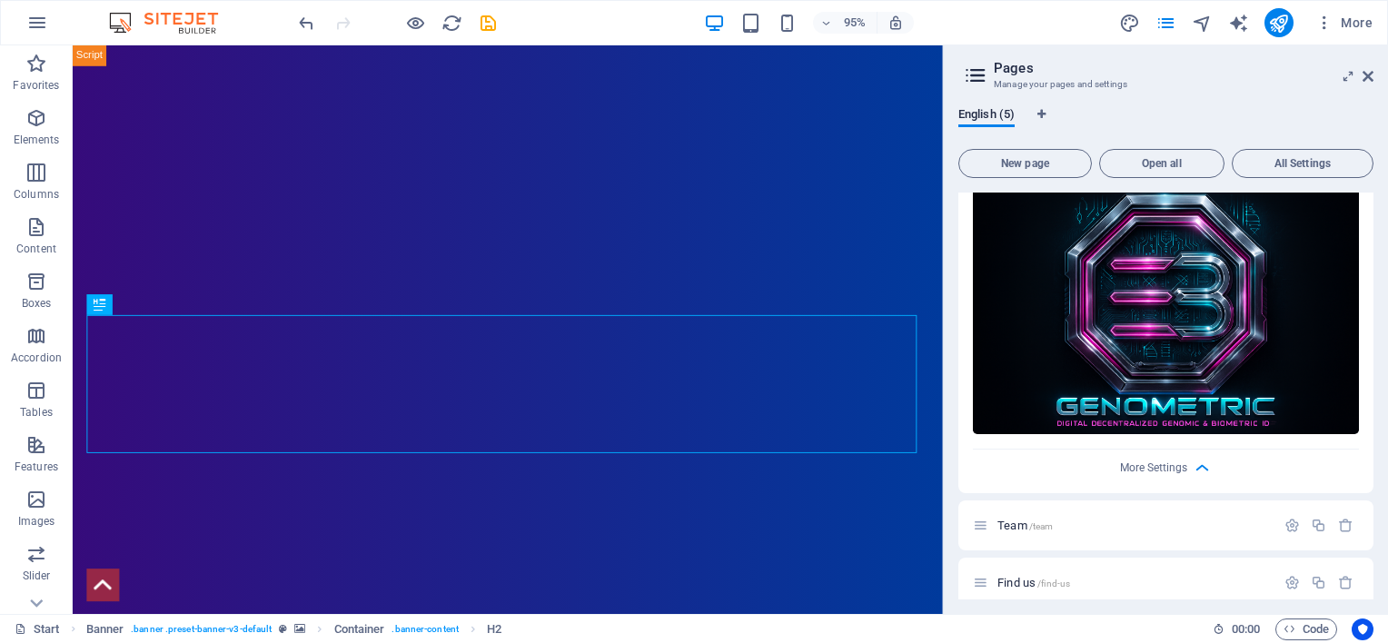
scroll to position [890, 0]
click at [1197, 458] on body "Ebis Next Generation ID Limited Start (en) Favorites Elements Columns Content B…" at bounding box center [694, 321] width 1388 height 643
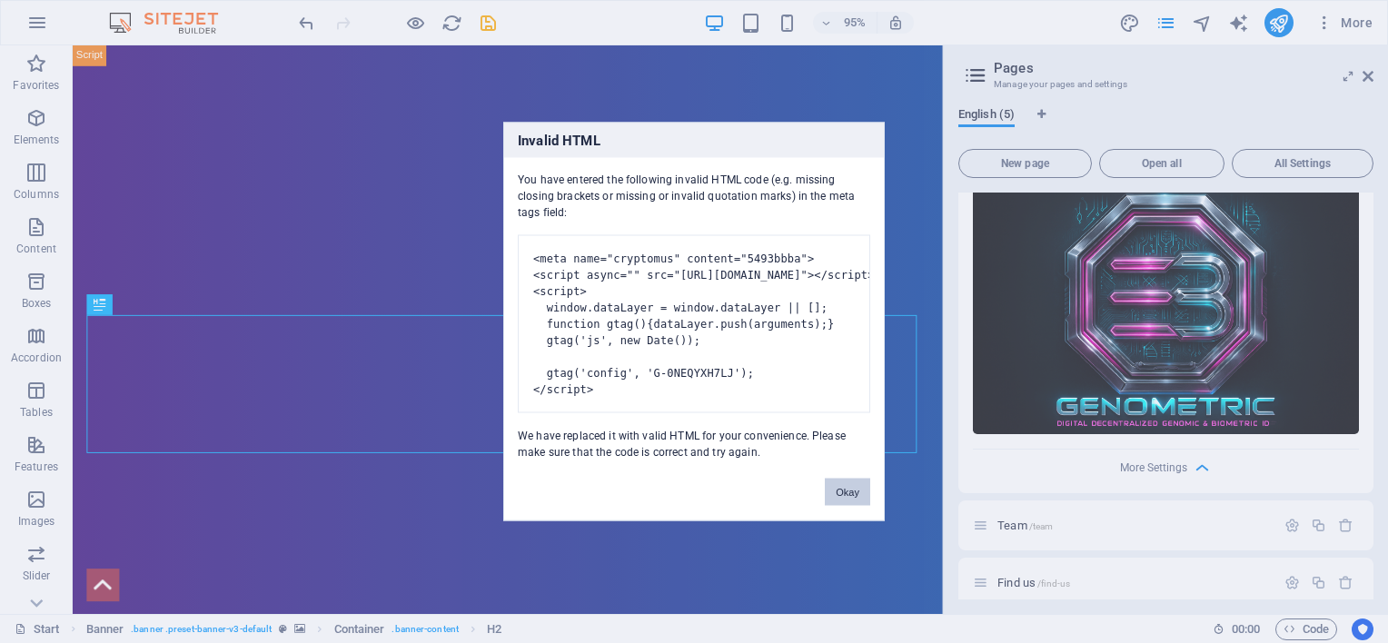
click at [869, 502] on button "Okay" at bounding box center [847, 492] width 45 height 27
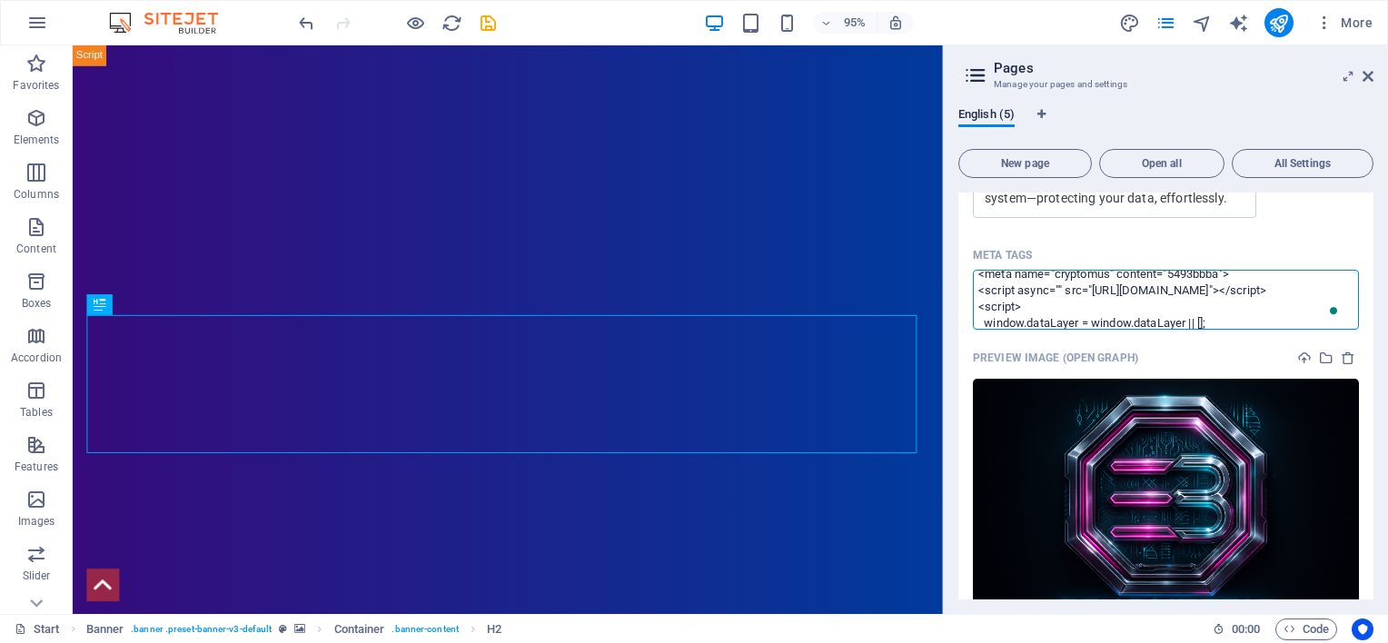
scroll to position [689, 0]
click at [1142, 299] on textarea "<meta name="cryptomus" content="5493bbba"> <script async="" src="https://www.go…" at bounding box center [1166, 299] width 386 height 59
drag, startPoint x: 1241, startPoint y: 280, endPoint x: 970, endPoint y: 278, distance: 270.8
click at [970, 278] on div "Name Start ​ URL SLUG / ​ SEO Title AI Secure Genomic Digital ID Solutions ​ 32…" at bounding box center [1166, 124] width 415 height 1141
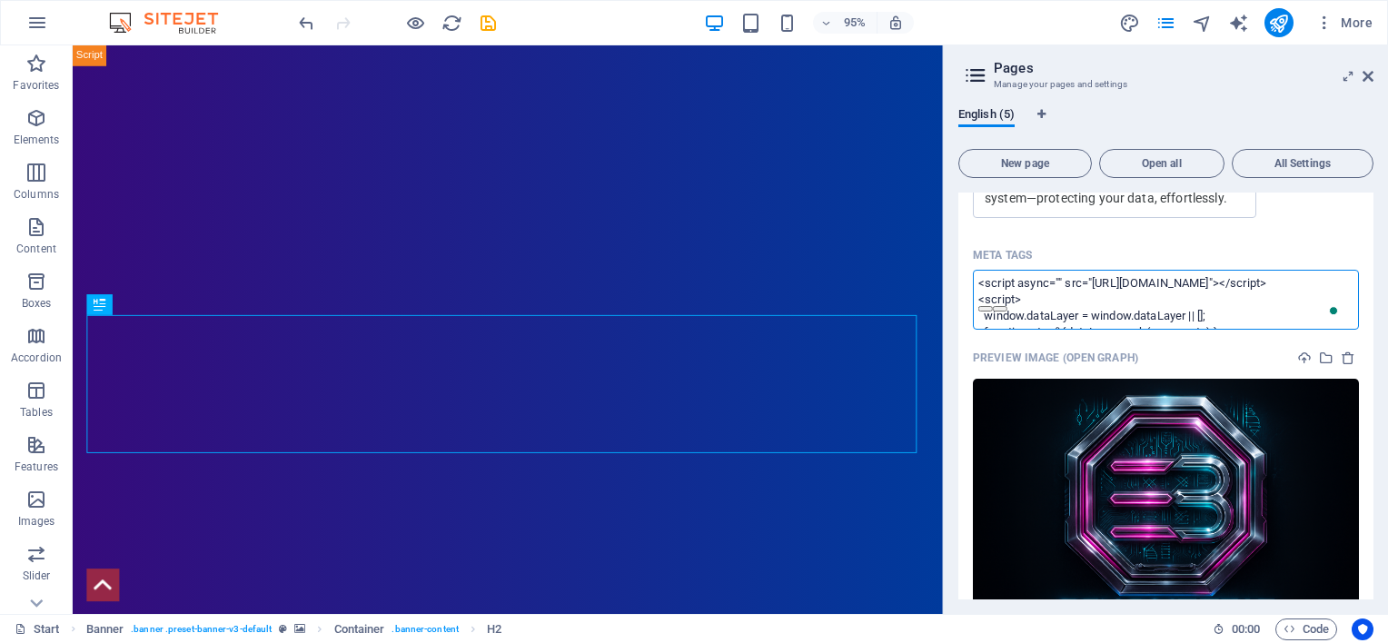
click at [1175, 298] on textarea "<script async="" src="[URL][DOMAIN_NAME]"></script> <script> window.dataLayer =…" at bounding box center [1166, 299] width 386 height 59
click at [979, 294] on textarea "<script async="" src="[URL][DOMAIN_NAME]"></script> <script> window.dataLayer =…" at bounding box center [1166, 299] width 386 height 59
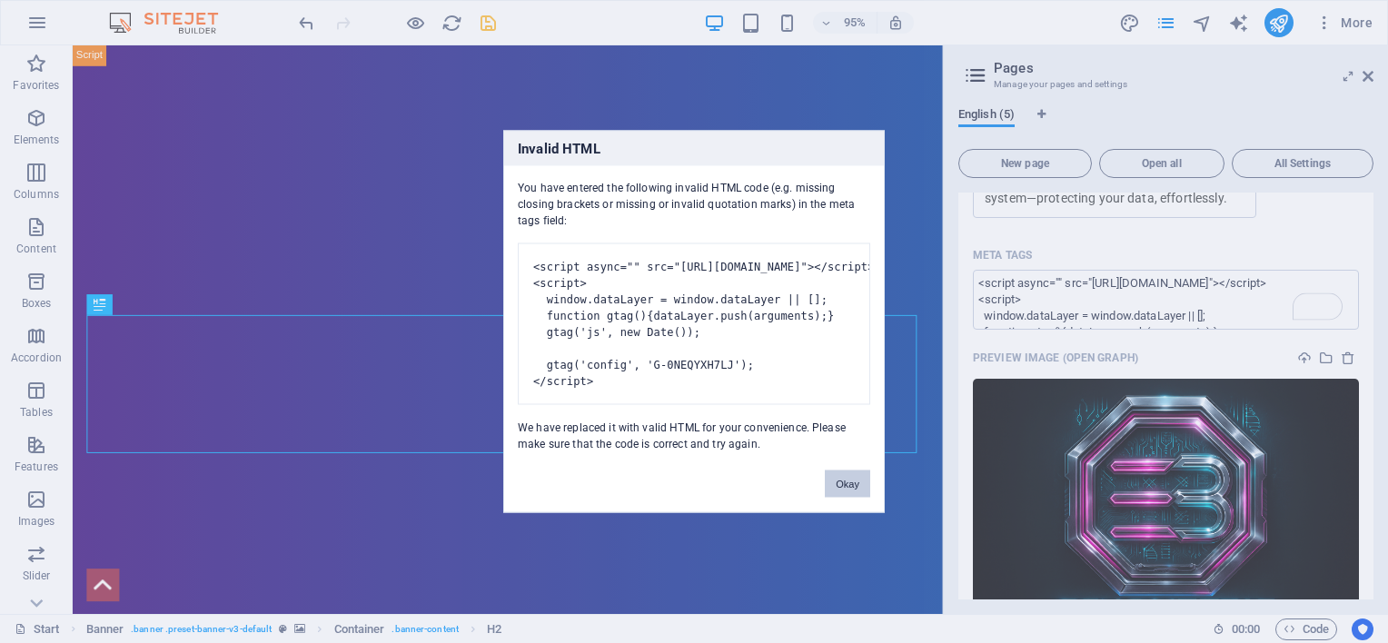
click at [491, 18] on body "Ebis Next Generation ID Limited Start (en) Favorites Elements Columns Content B…" at bounding box center [694, 321] width 1388 height 643
click at [842, 496] on button "Okay" at bounding box center [847, 484] width 45 height 27
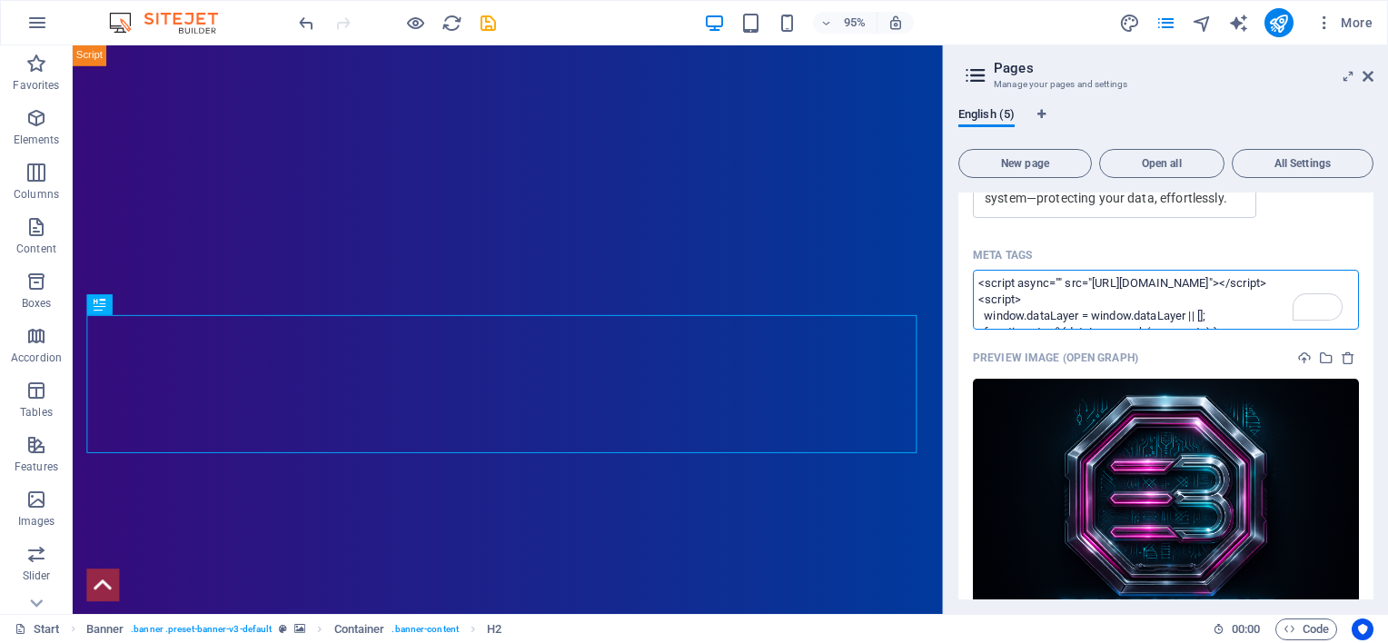
click at [1007, 283] on textarea "<script async="" src="[URL][DOMAIN_NAME]"></script> <script> window.dataLayer =…" at bounding box center [1166, 299] width 386 height 59
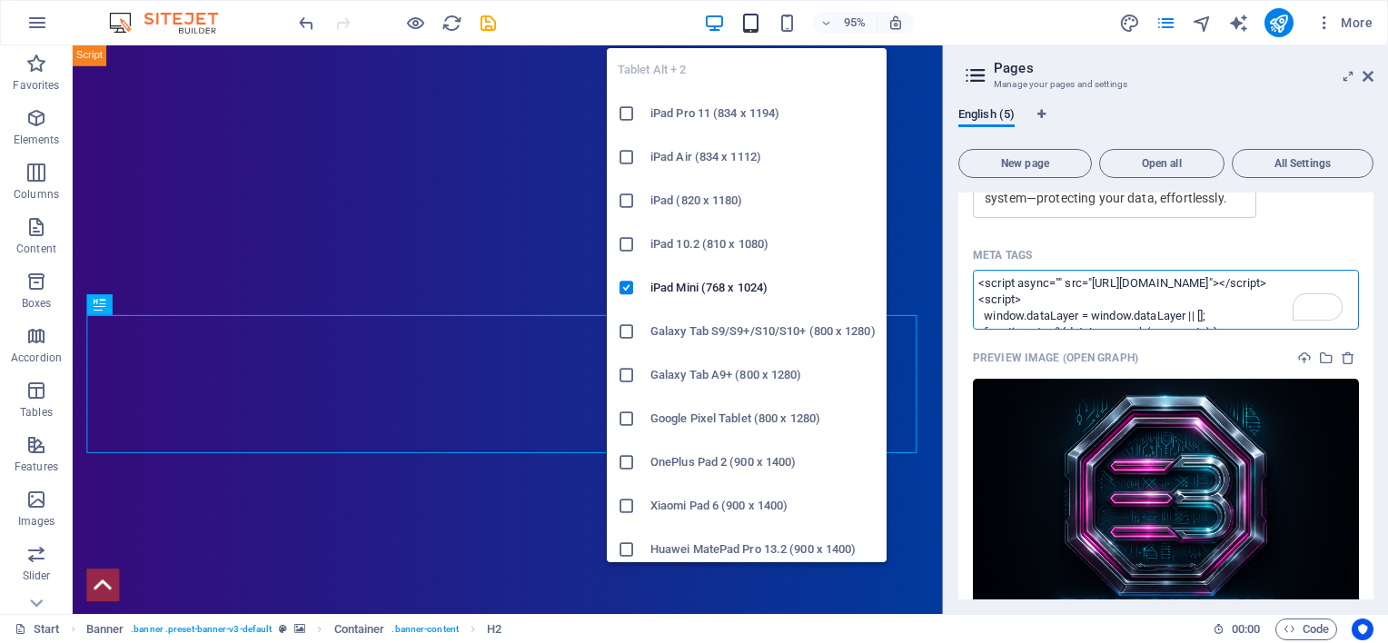
click at [752, 21] on body "Ebis Next Generation ID Limited Start (en) Favorites Elements Columns Content B…" at bounding box center [694, 321] width 1388 height 643
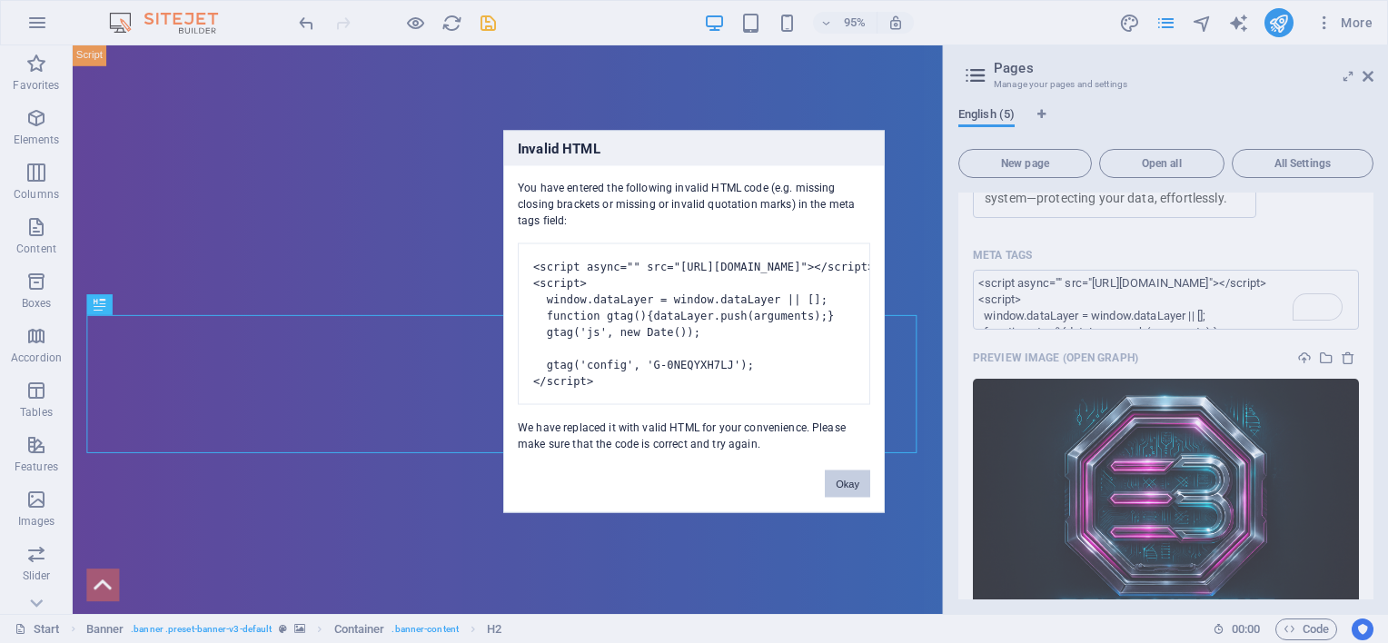
click at [845, 497] on button "Okay" at bounding box center [847, 484] width 45 height 27
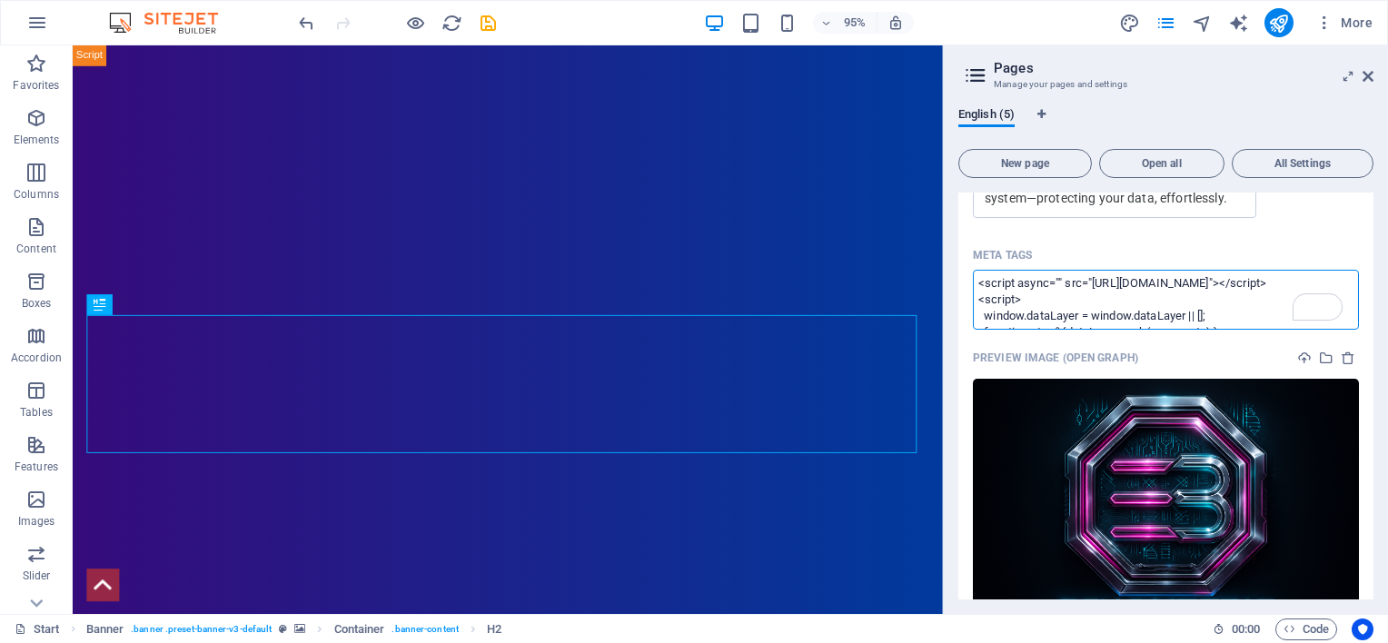
click at [977, 277] on textarea "<script async="" src="[URL][DOMAIN_NAME]"></script> <script> window.dataLayer =…" at bounding box center [1166, 299] width 386 height 59
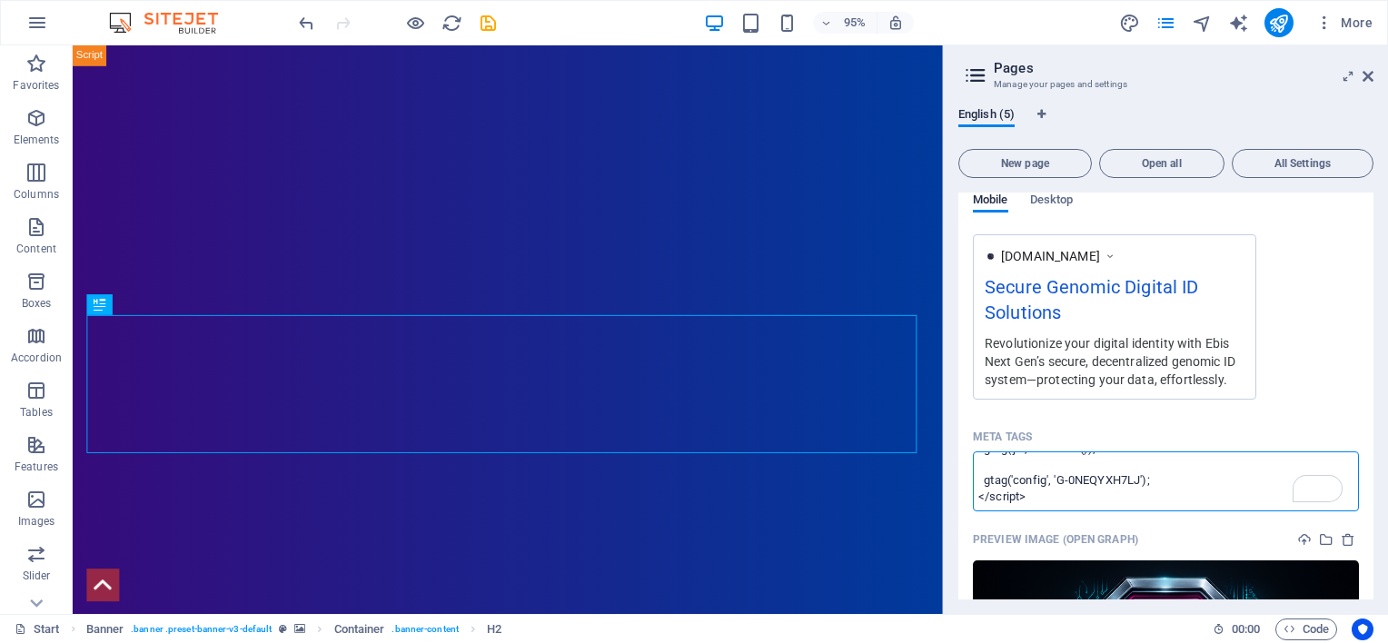
click at [982, 465] on textarea "<script async="" src="[URL][DOMAIN_NAME]"></script> <script> window.dataLayer =…" at bounding box center [1166, 481] width 386 height 59
click at [1285, 19] on body "Ebis Next Generation ID Limited Start (en) Favorites Elements Columns Content B…" at bounding box center [694, 321] width 1388 height 643
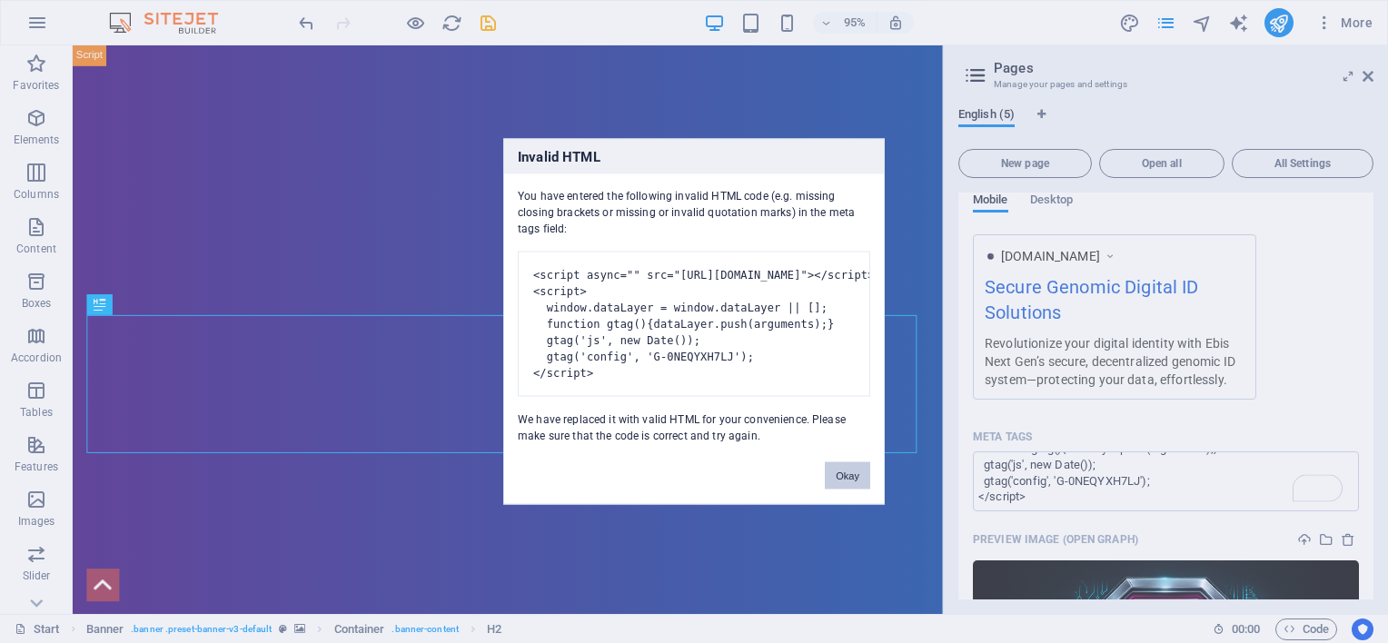
drag, startPoint x: 834, startPoint y: 496, endPoint x: 800, endPoint y: 472, distance: 41.6
click at [834, 490] on button "Okay" at bounding box center [847, 475] width 45 height 27
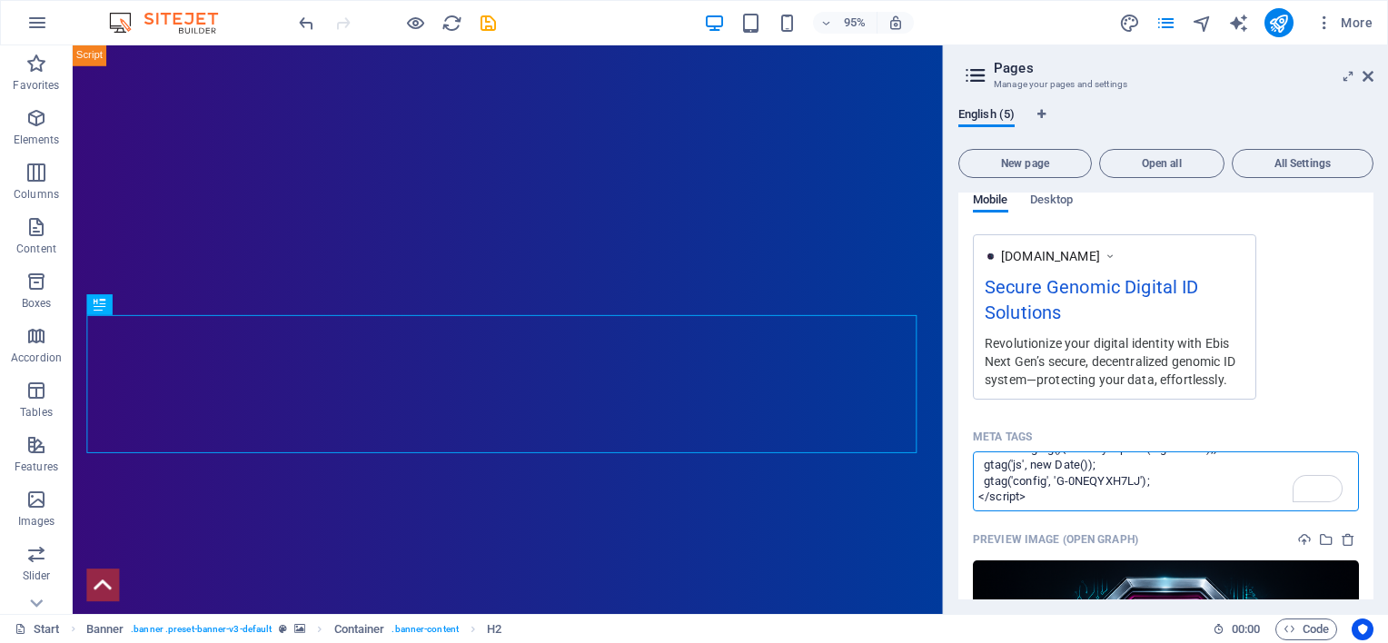
click at [1214, 478] on textarea "<script async="" src="https://www.googletagmanager.com/gtag/js?id=G-0NEQYXH7LJ"…" at bounding box center [1166, 481] width 386 height 59
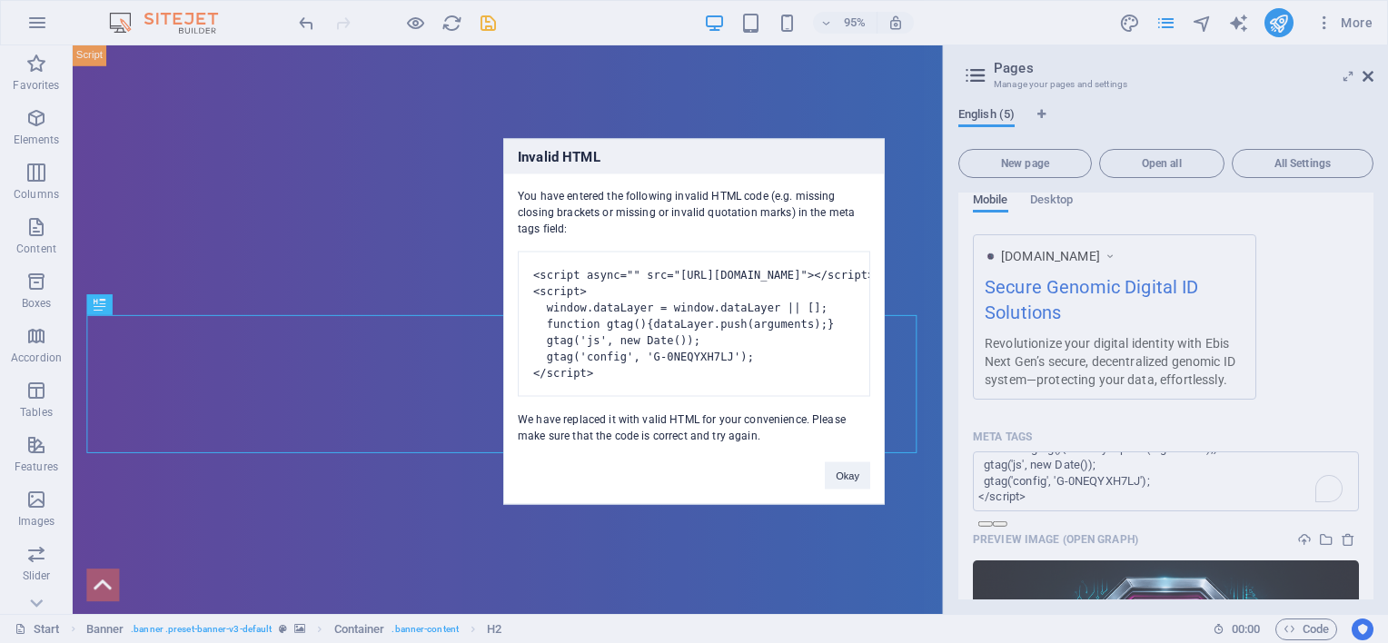
click at [1369, 73] on body "Ebis Next Generation ID Limited Start (en) Favorites Elements Columns Content B…" at bounding box center [694, 321] width 1388 height 643
click at [855, 490] on button "Okay" at bounding box center [847, 475] width 45 height 27
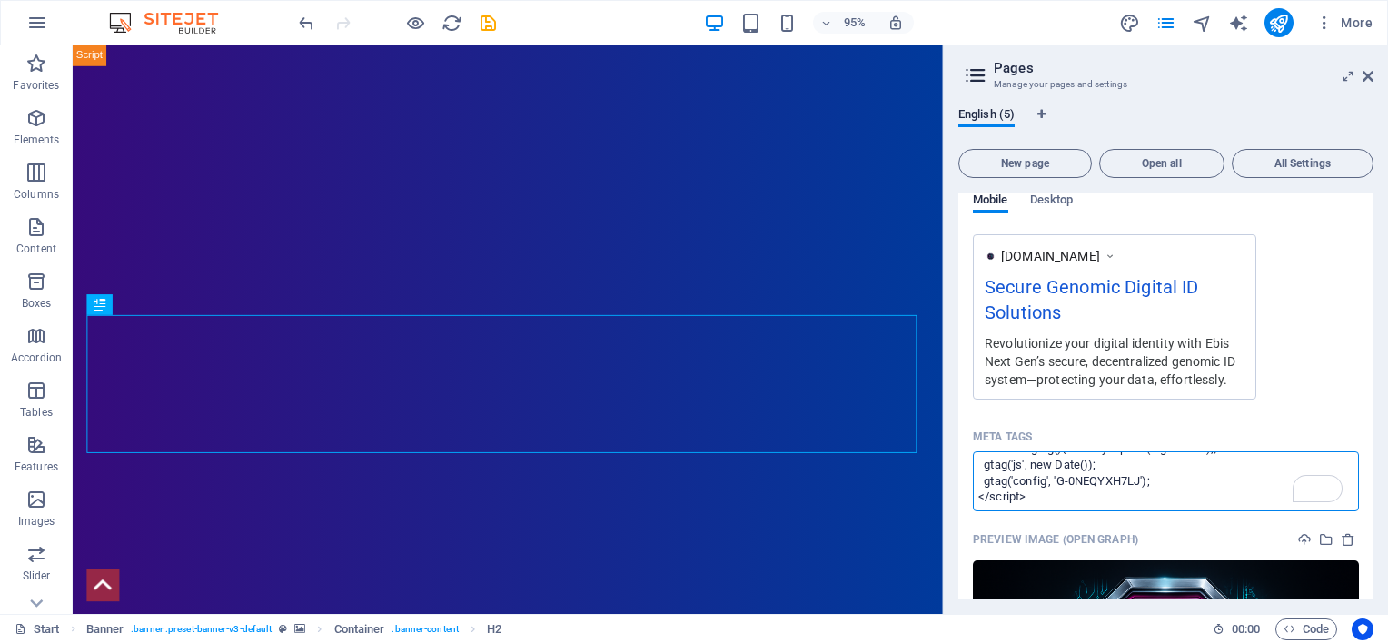
click at [1160, 487] on textarea "<script async="" src="https://www.googletagmanager.com/gtag/js?id=G-0NEQYXH7LJ"…" at bounding box center [1166, 481] width 386 height 59
click at [984, 482] on textarea "<script async="" src="https://www.googletagmanager.com/gtag/js?id=G-0NEQYXH7LJ"…" at bounding box center [1166, 481] width 386 height 59
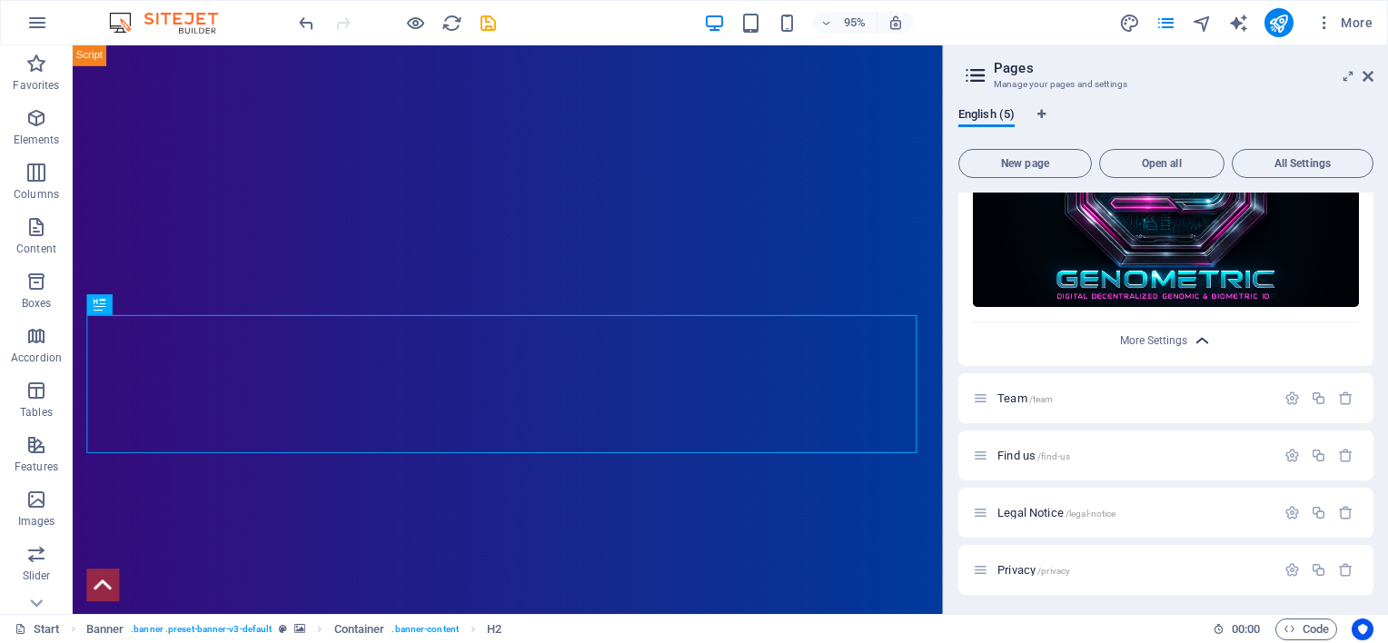
type textarea "<script async="" src="https://www.googletagmanager.com/gtag/js?id=G-0NEQYXH7LJ"…"
click at [1203, 338] on body "Ebis Next Generation ID Limited Start (en) Favorites Elements Columns Content B…" at bounding box center [694, 321] width 1388 height 643
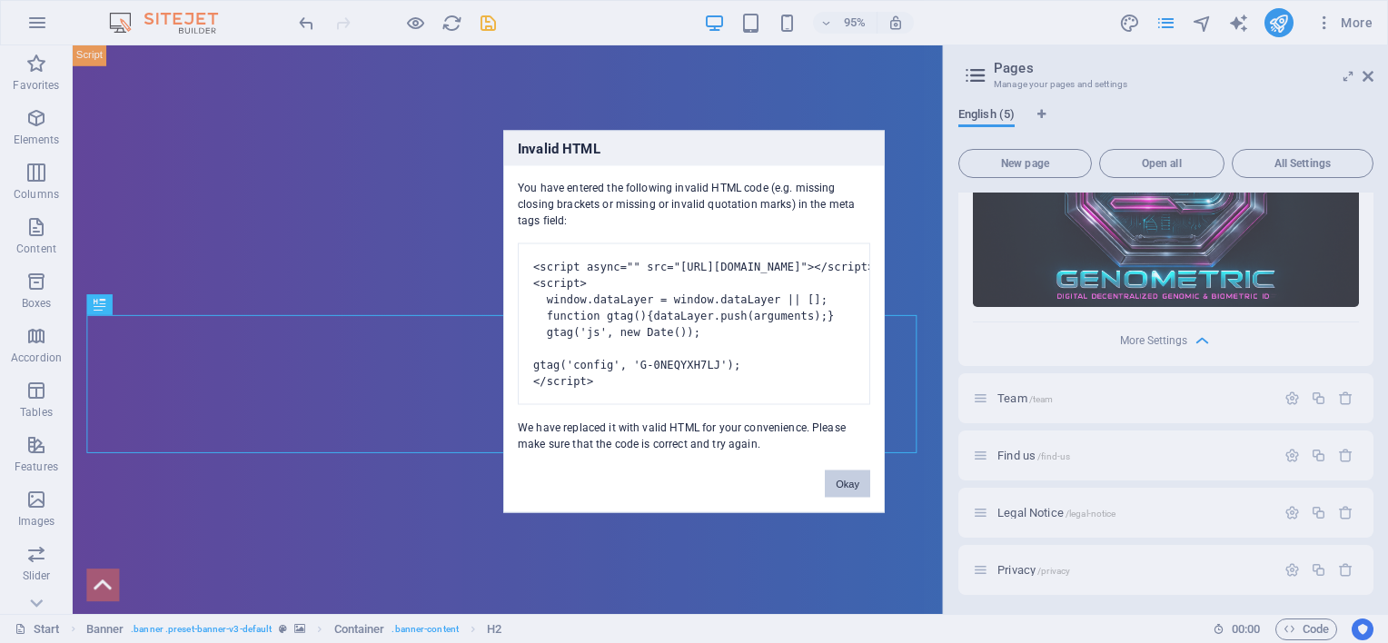
click at [850, 498] on button "Okay" at bounding box center [847, 484] width 45 height 27
